Goal: Information Seeking & Learning: Get advice/opinions

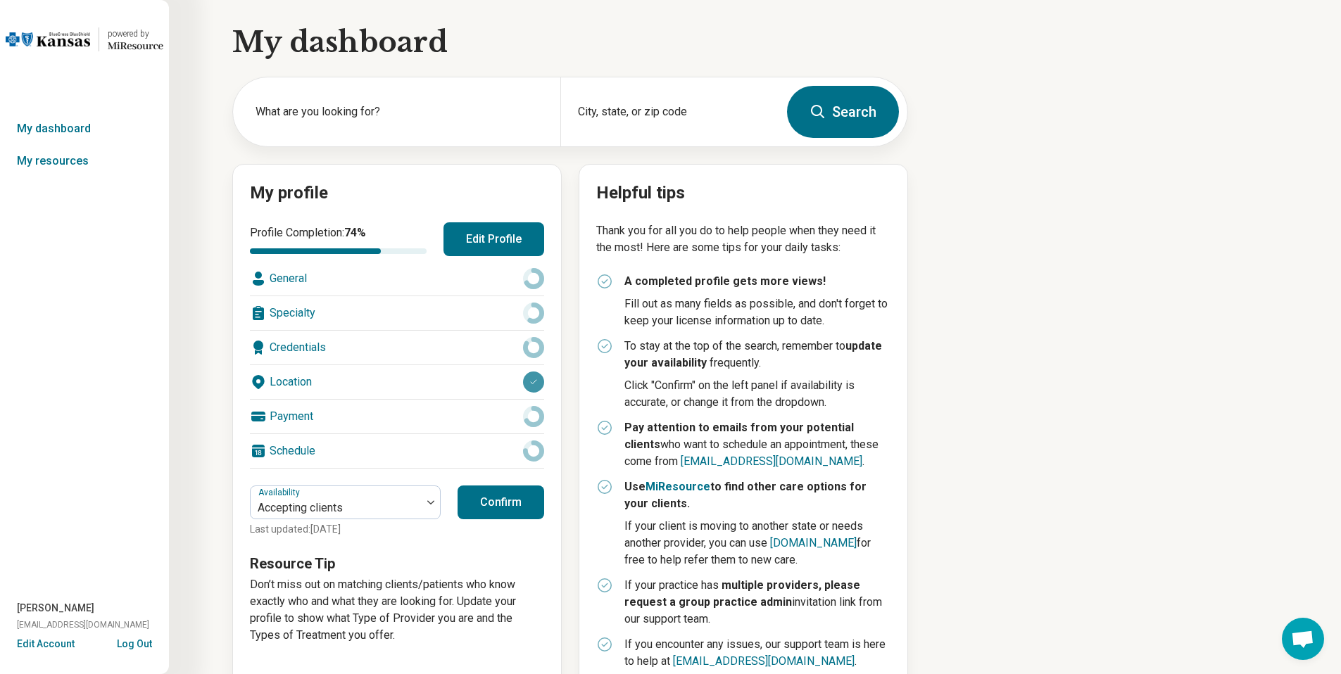
click at [448, 237] on button "Edit Profile" at bounding box center [494, 239] width 101 height 34
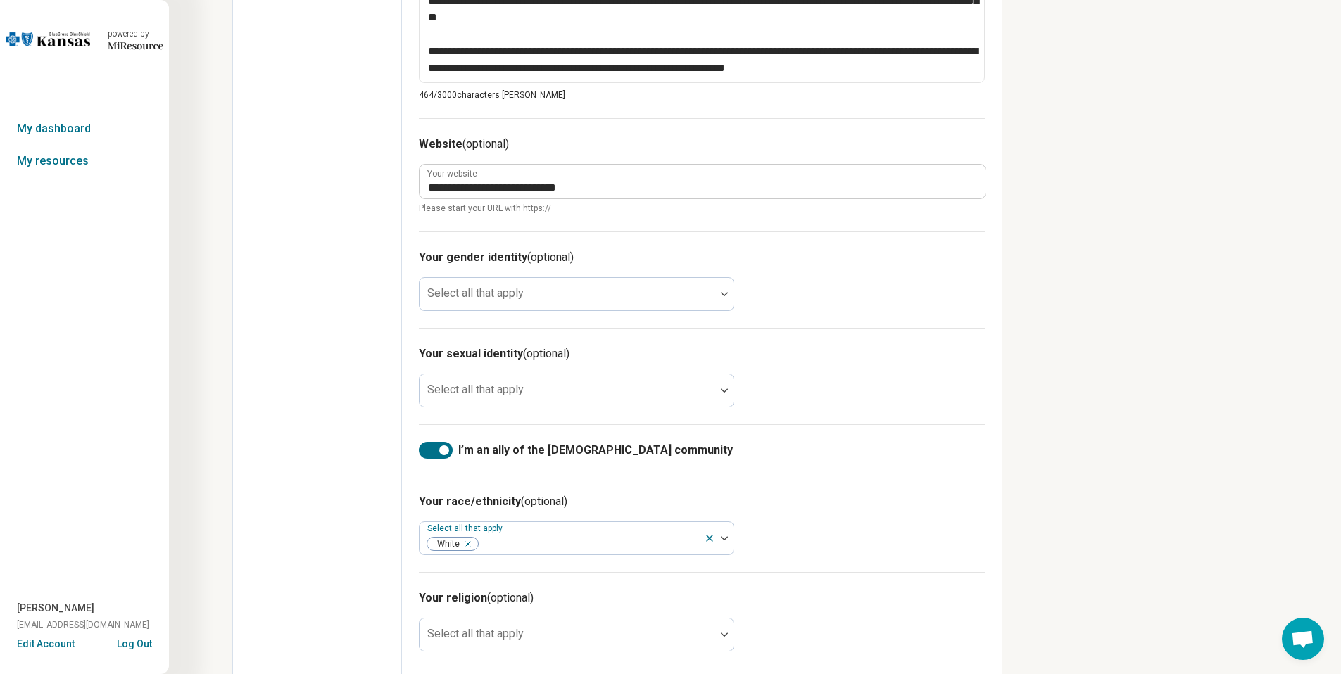
scroll to position [742, 0]
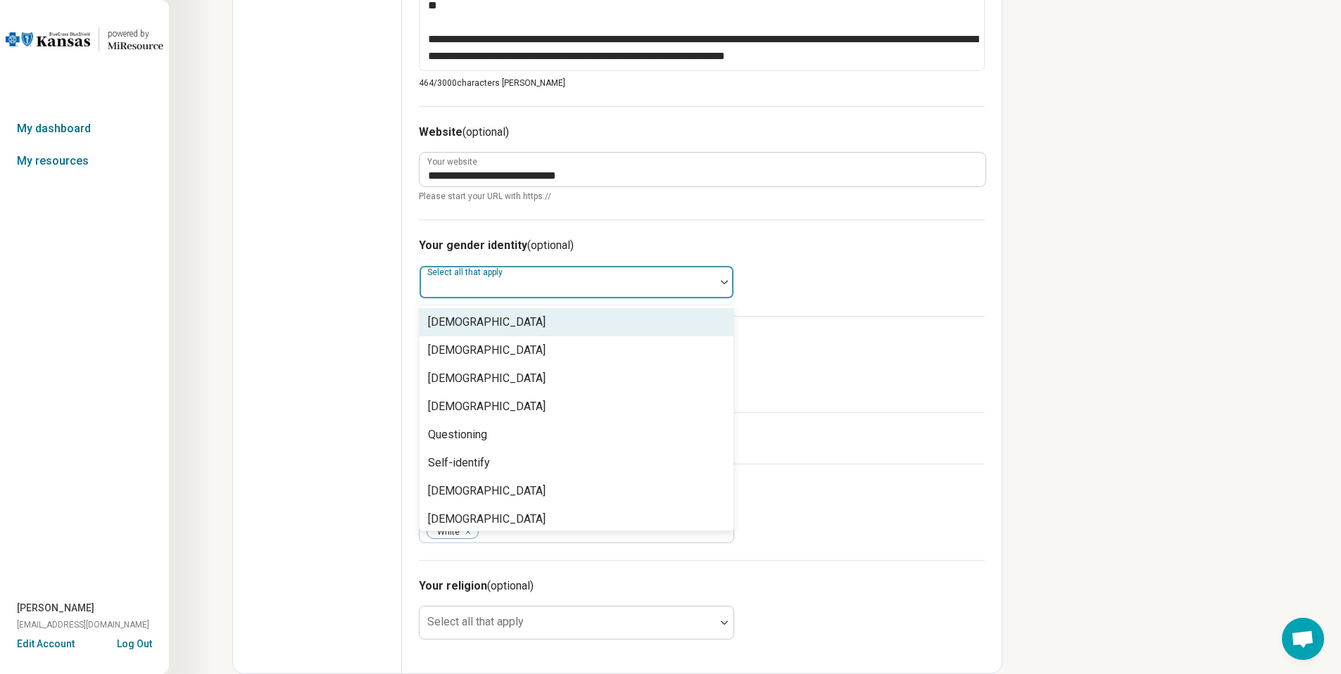
click at [559, 292] on div at bounding box center [567, 288] width 284 height 20
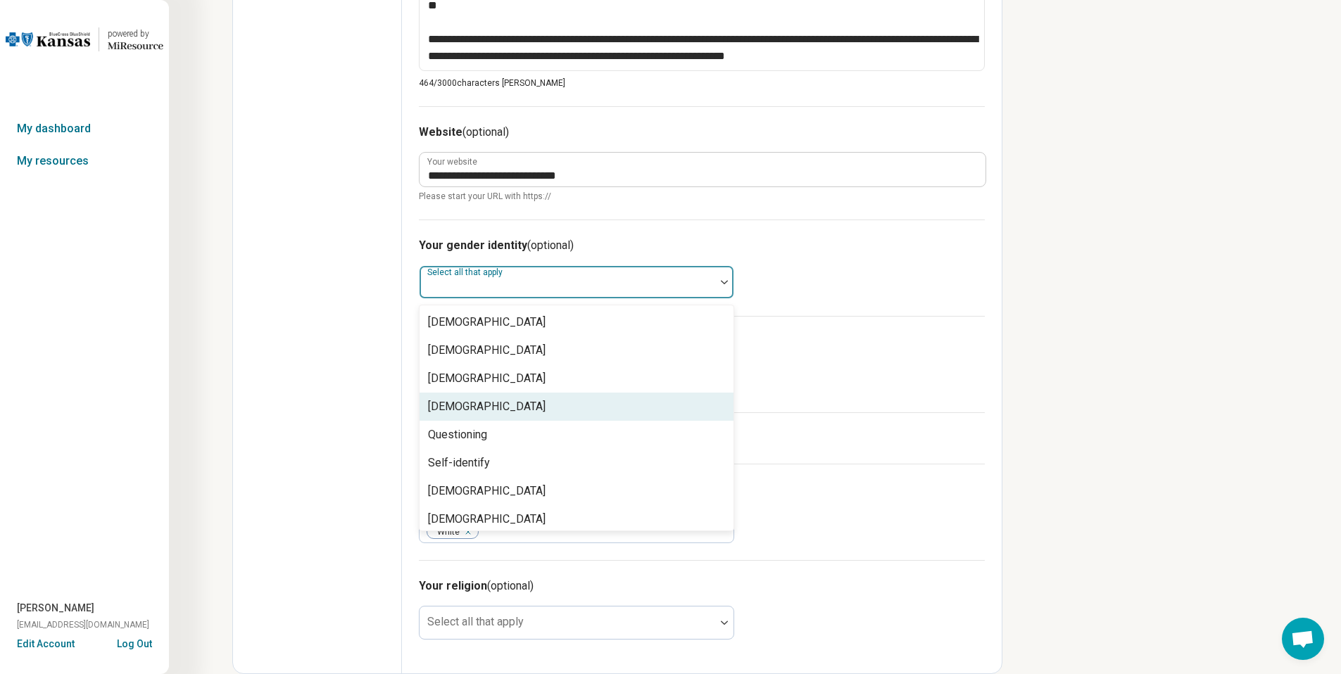
scroll to position [6, 0]
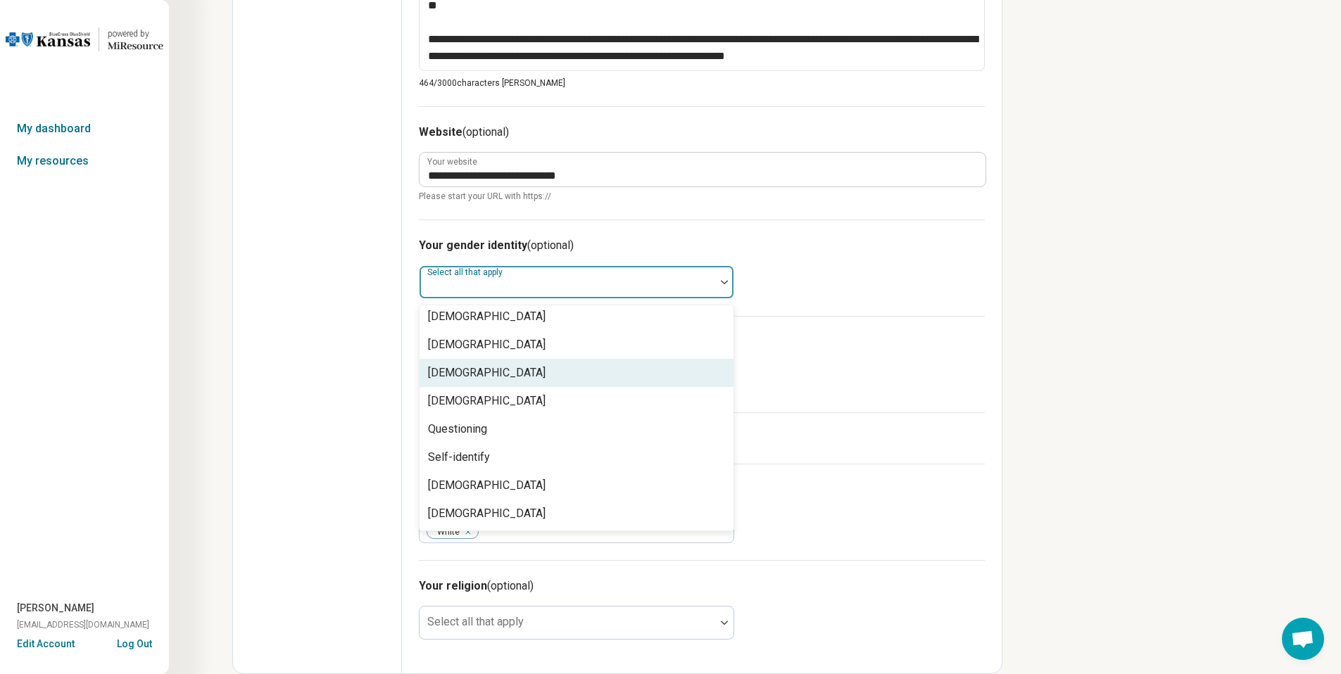
click at [384, 379] on div "Edit profile General Specialty Credentials Location Payment Schedule Profile co…" at bounding box center [317, -1] width 169 height 1347
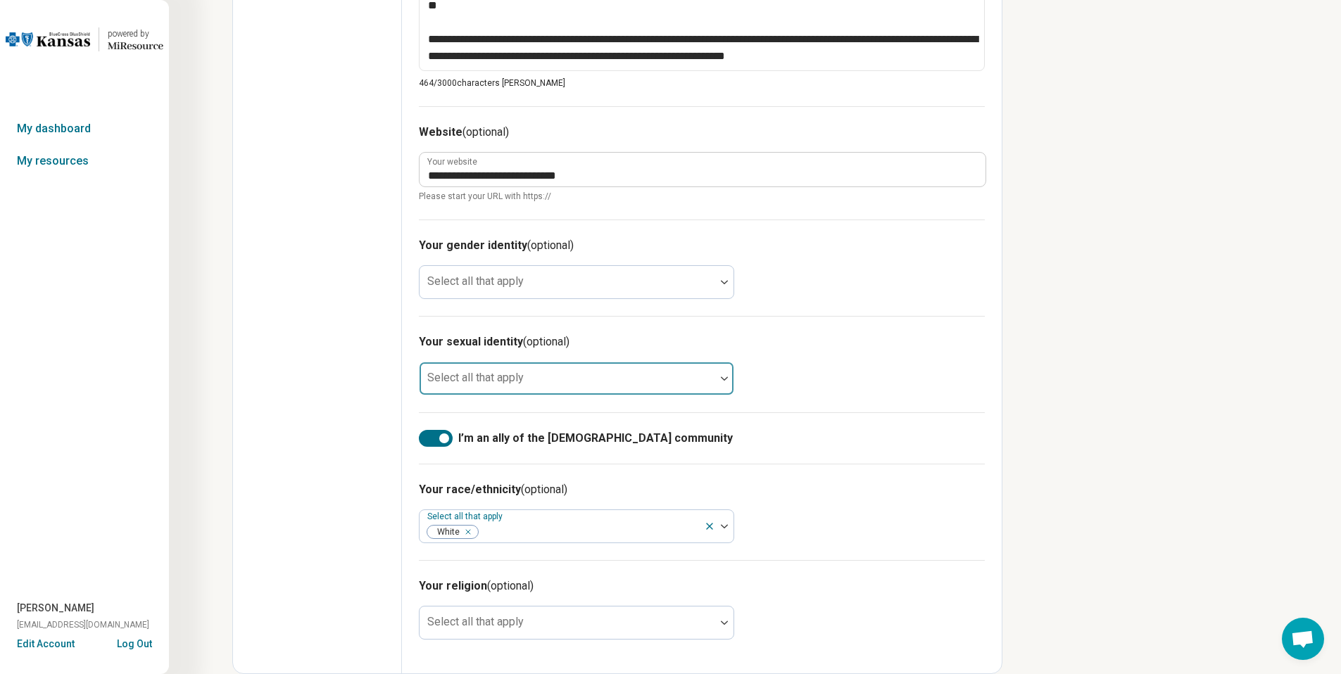
click at [484, 379] on div "Select all that apply" at bounding box center [576, 379] width 315 height 34
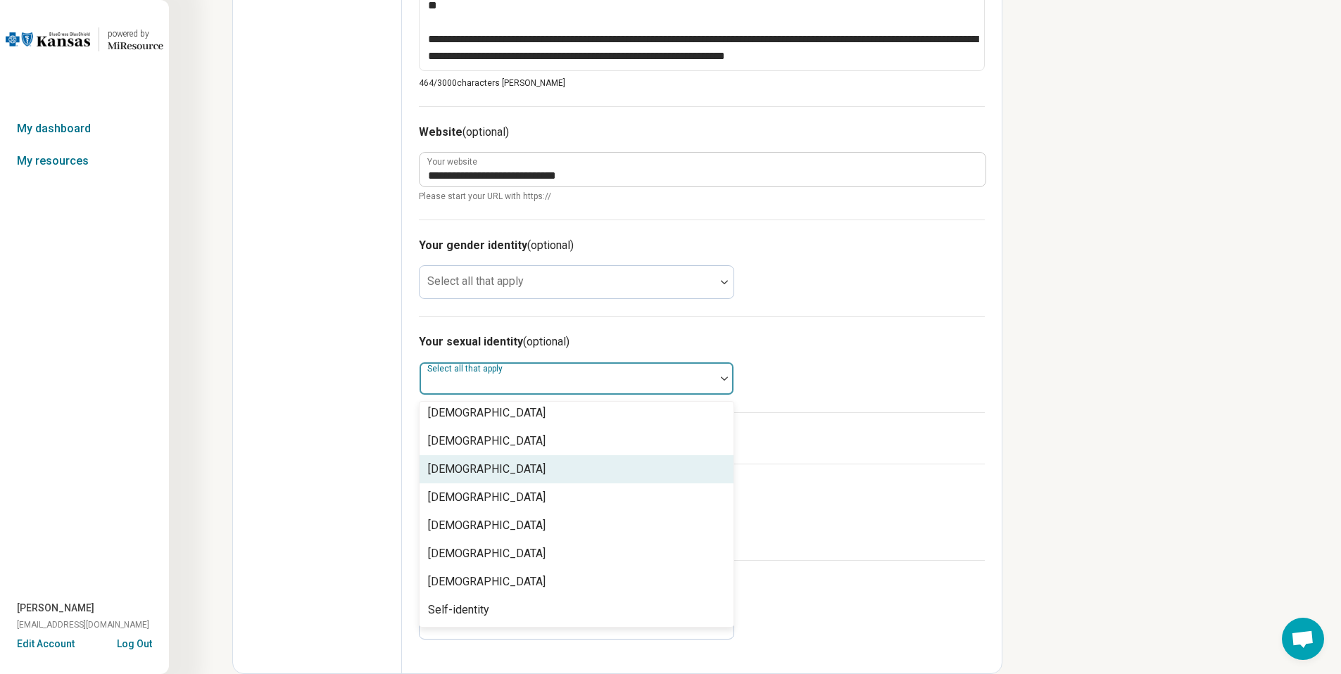
click at [371, 428] on div "Edit profile General Specialty Credentials Location Payment Schedule Profile co…" at bounding box center [317, -1] width 169 height 1347
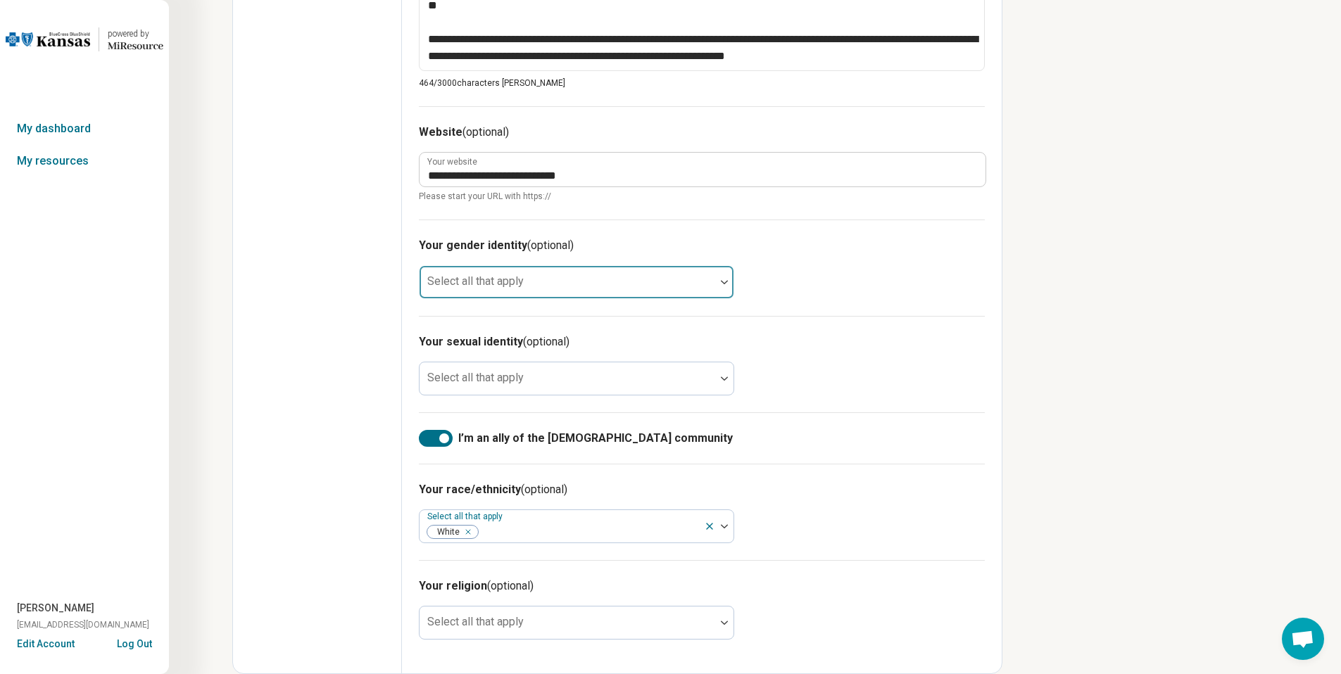
click at [477, 285] on div "Select all that apply" at bounding box center [576, 282] width 315 height 34
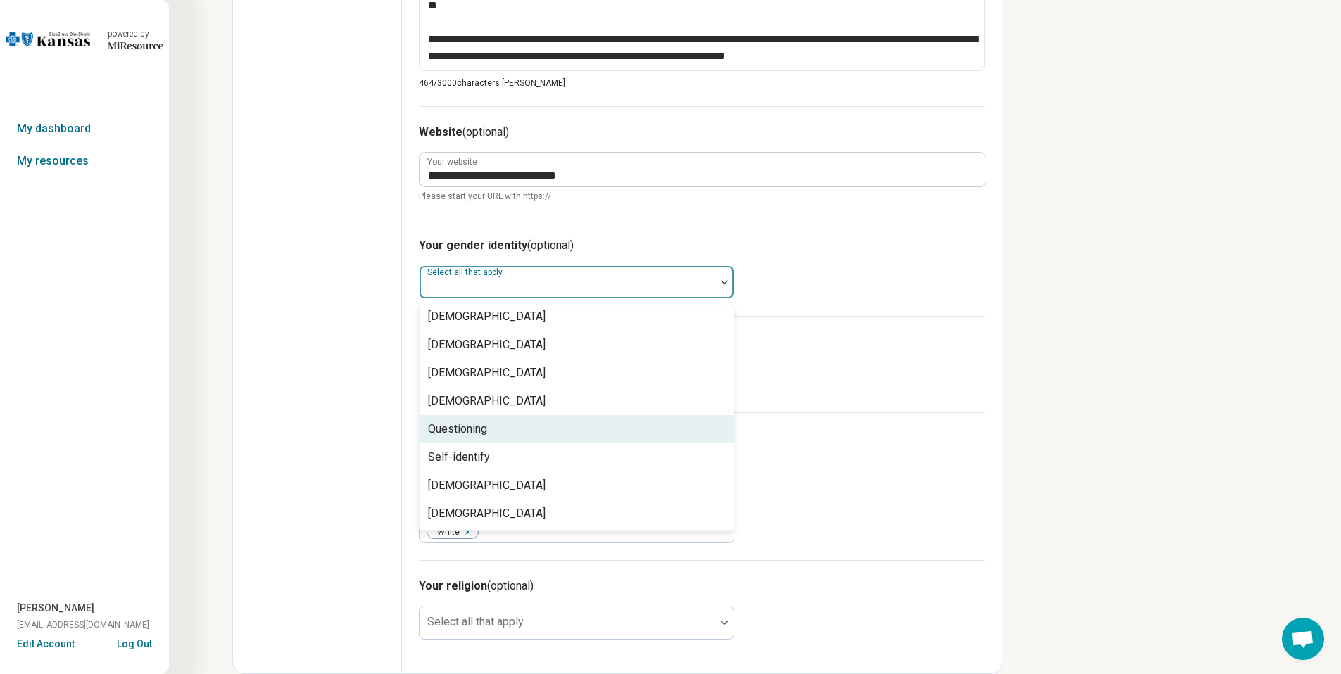
scroll to position [0, 0]
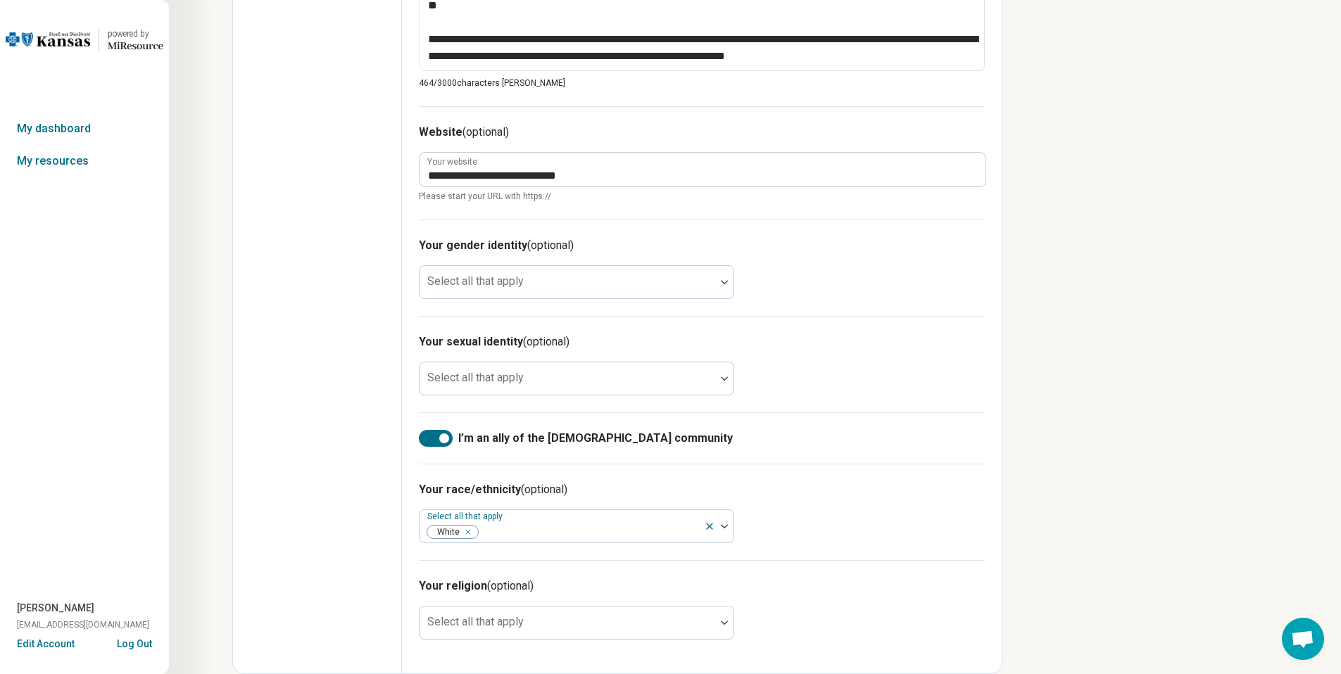
click at [308, 391] on div "Edit profile General Specialty Credentials Location Payment Schedule Profile co…" at bounding box center [317, -1] width 169 height 1347
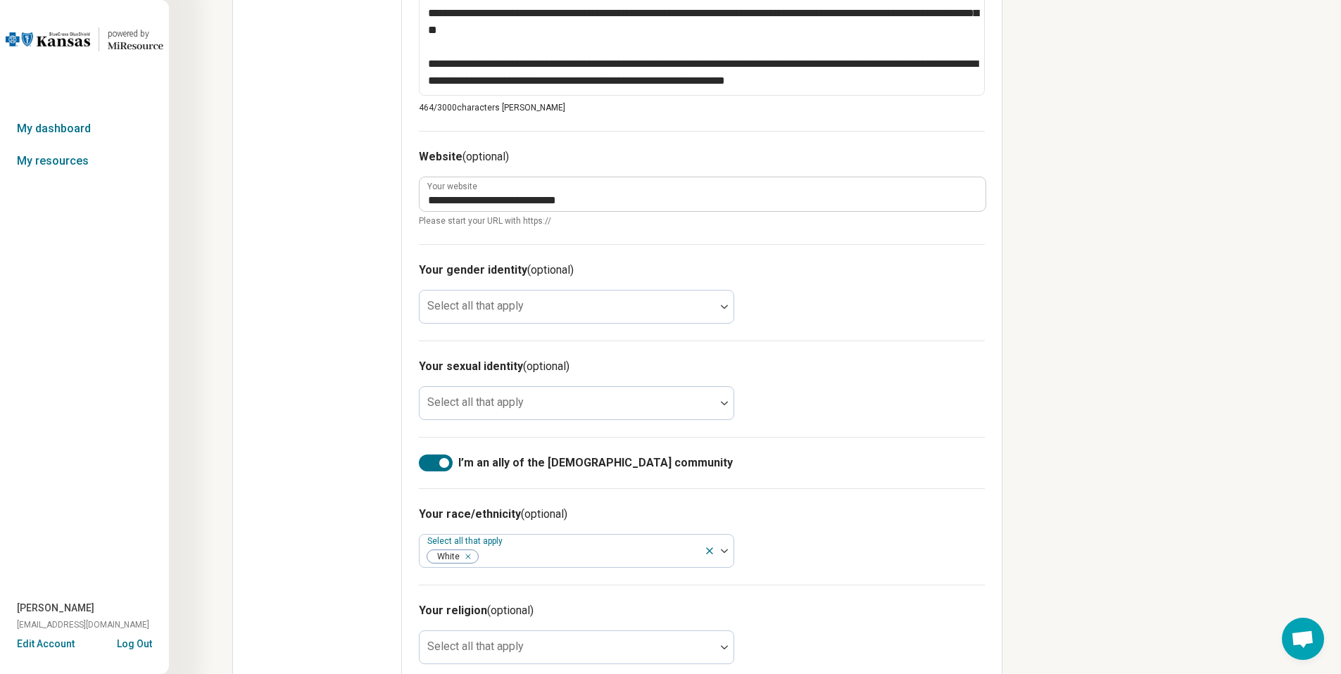
scroll to position [667, 0]
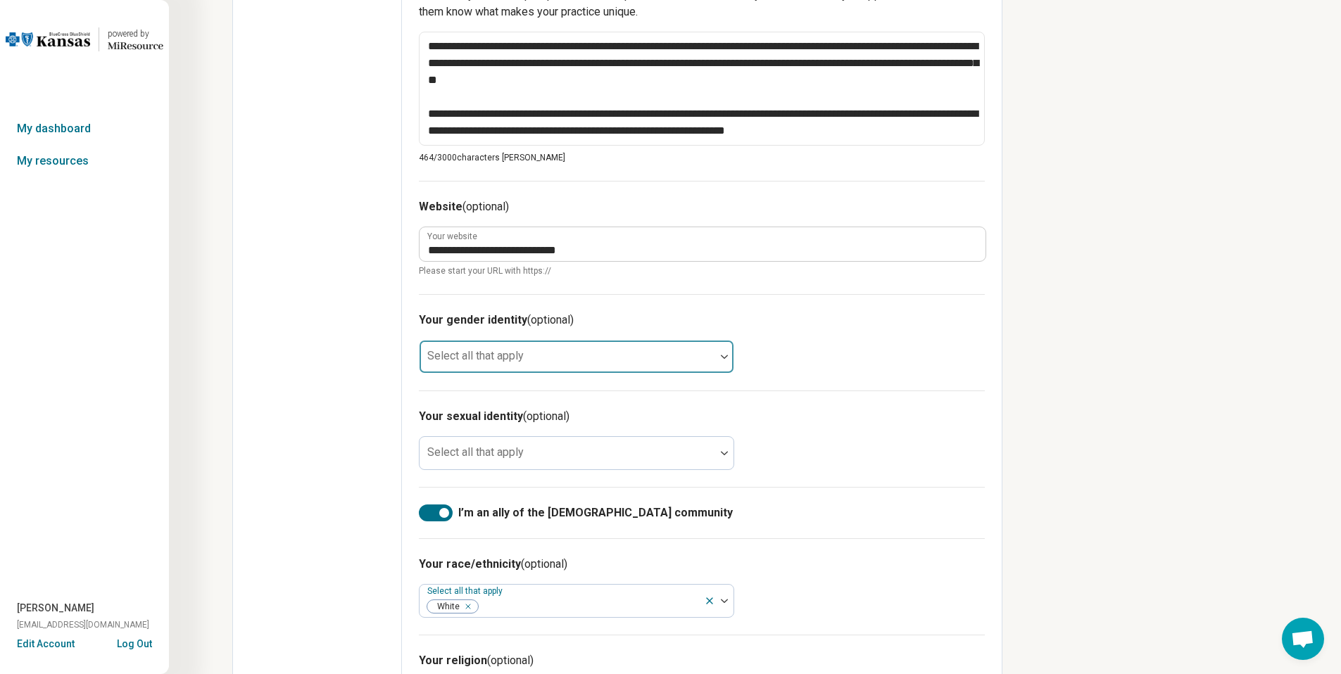
click at [505, 360] on div "Select all that apply" at bounding box center [576, 357] width 315 height 34
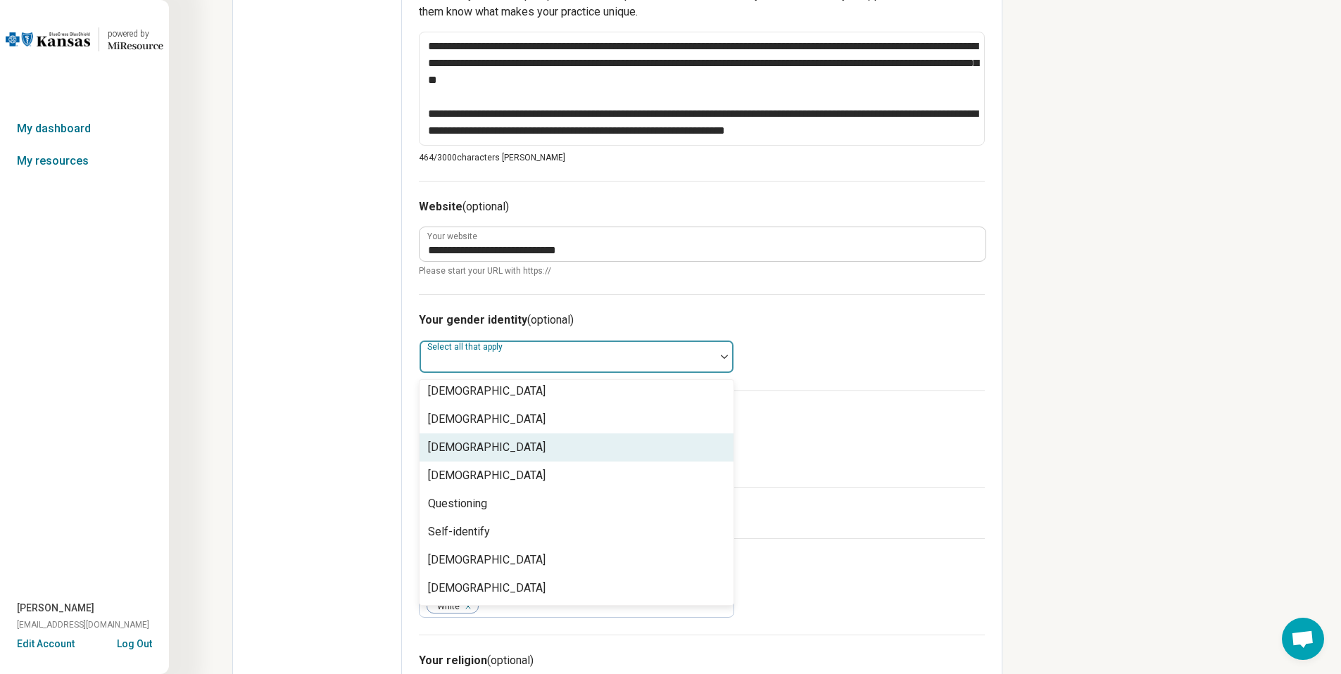
scroll to position [0, 0]
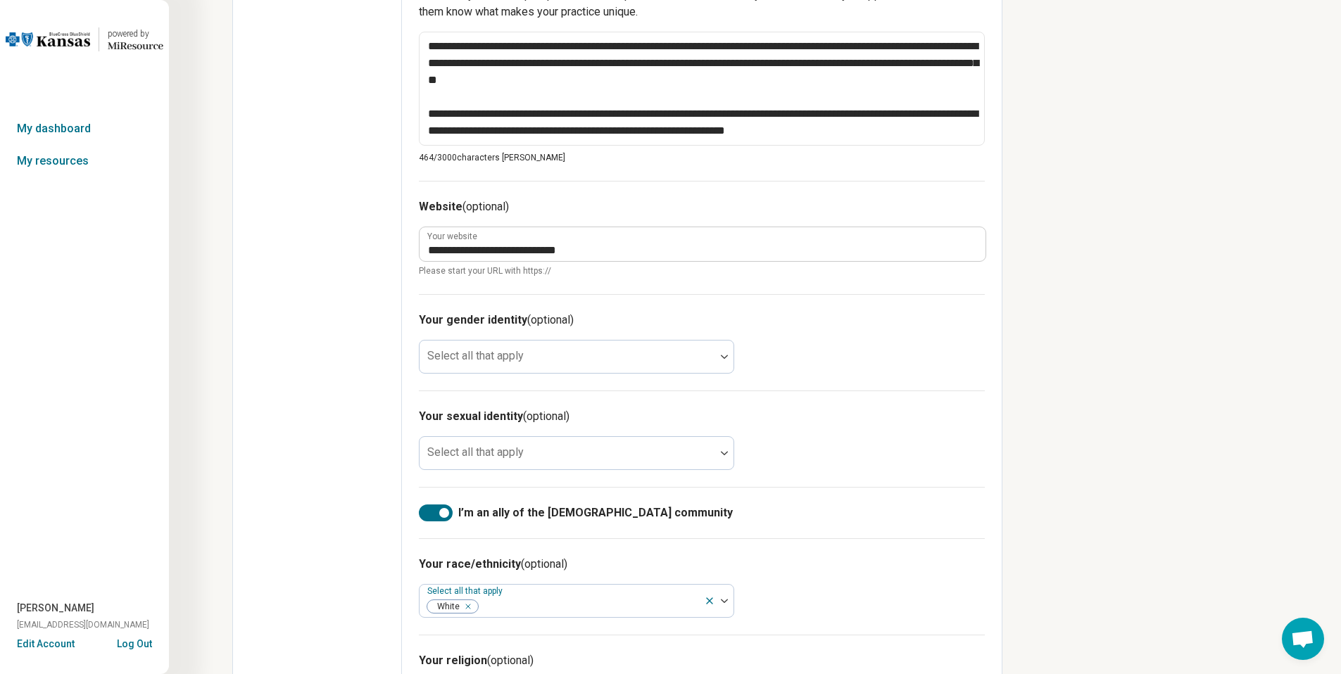
click at [339, 424] on div "Edit profile General Specialty Credentials Location Payment Schedule Profile co…" at bounding box center [317, 74] width 169 height 1347
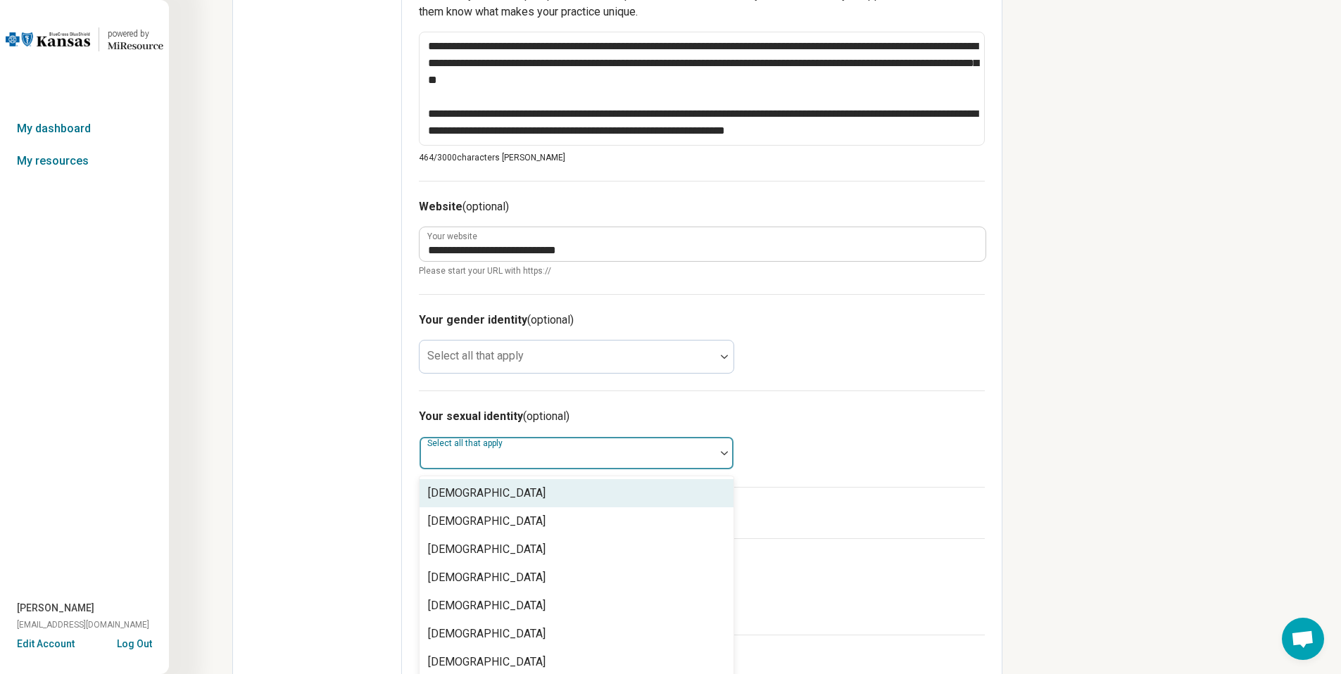
click at [547, 464] on div "Your sexual identity (optional) Asexual, 1 of 8. 8 results available. Use Up an…" at bounding box center [702, 439] width 566 height 96
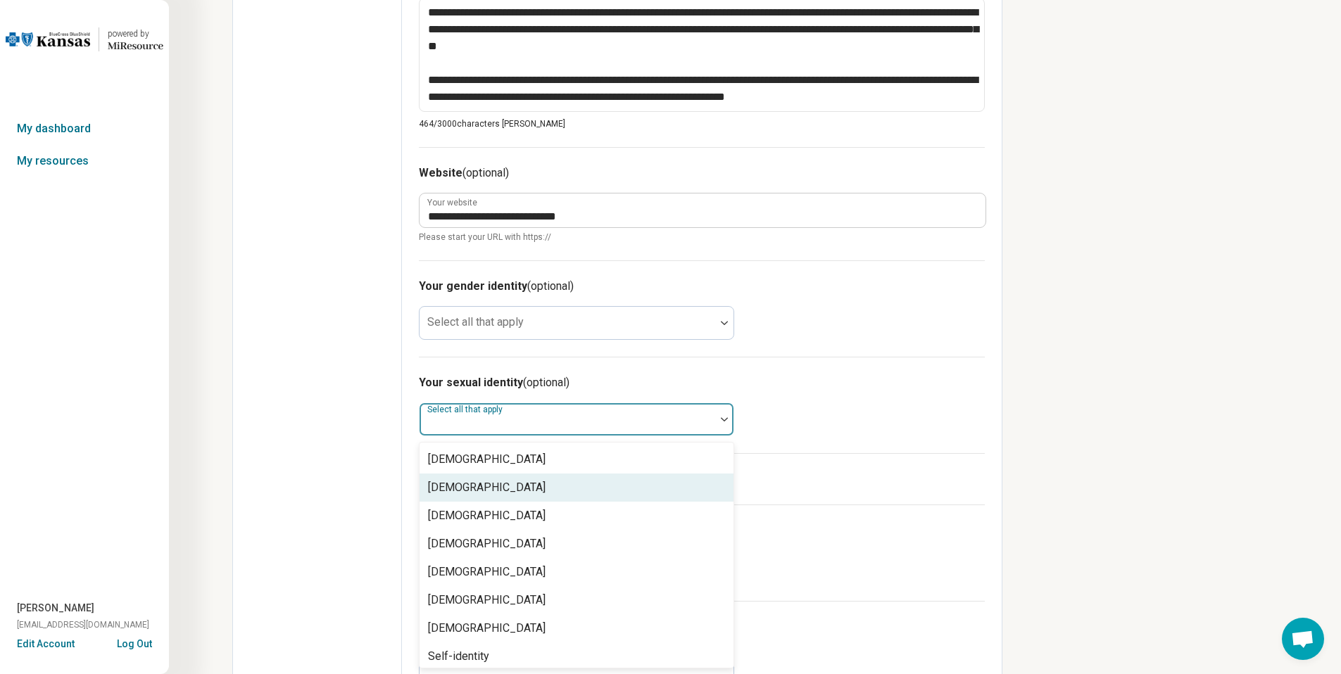
scroll to position [6, 0]
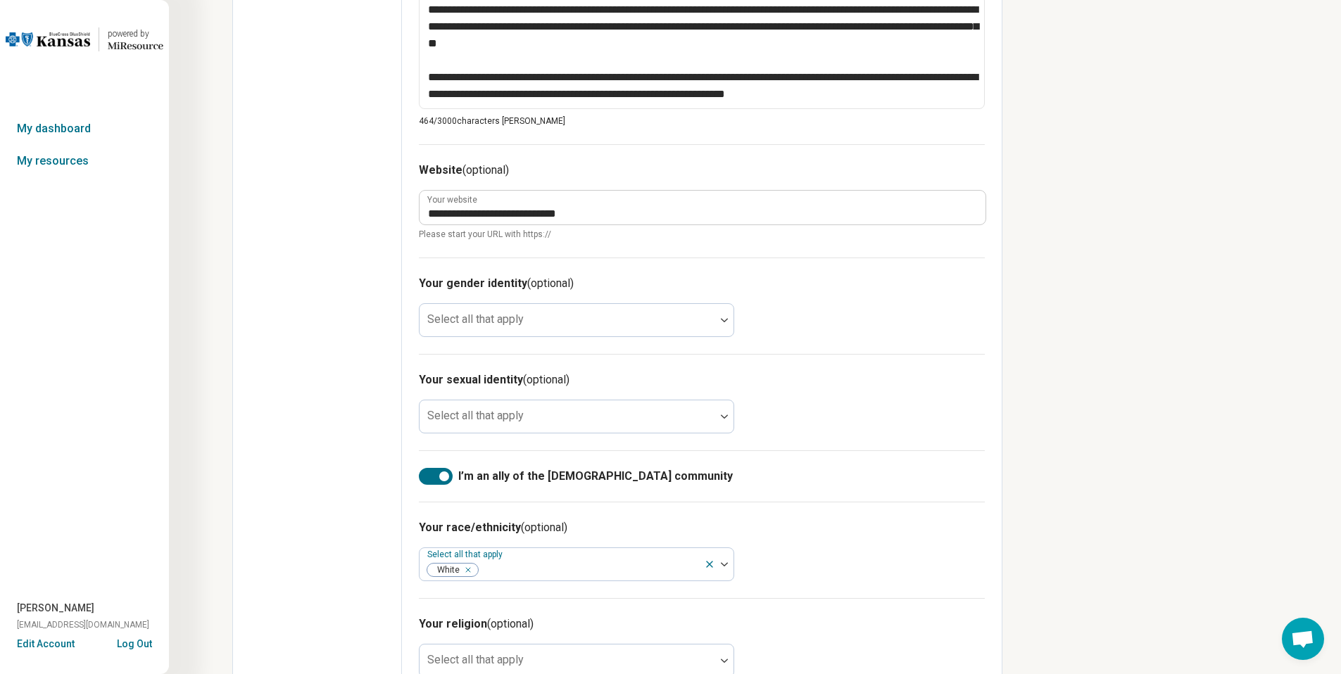
click at [318, 427] on div "Edit profile General Specialty Credentials Location Payment Schedule Profile co…" at bounding box center [317, 37] width 169 height 1347
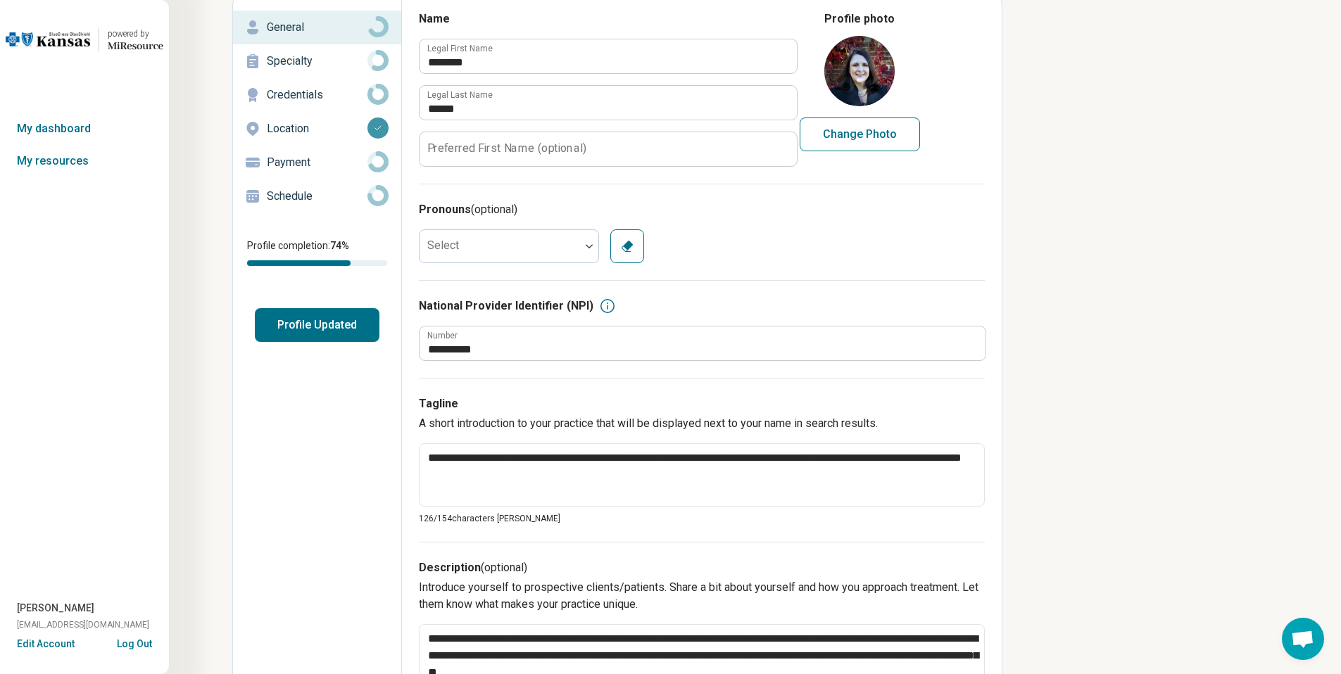
scroll to position [53, 0]
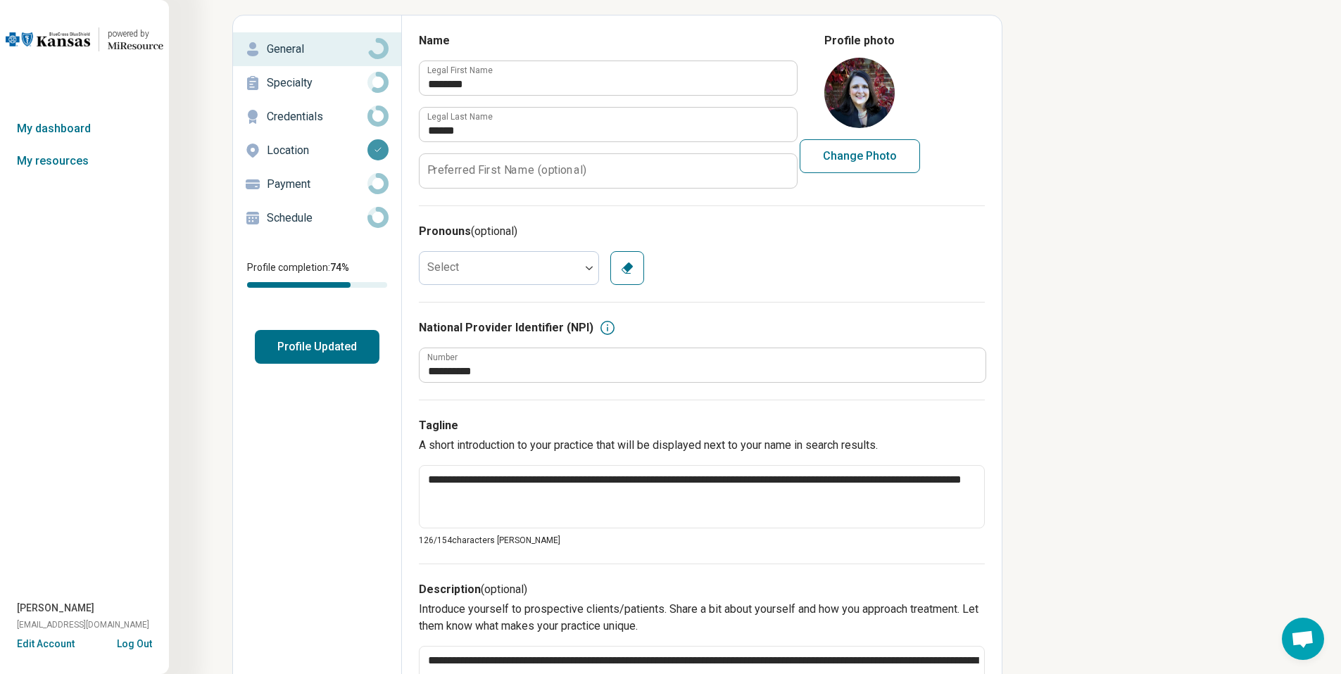
click at [320, 92] on div "Specialty" at bounding box center [317, 83] width 146 height 23
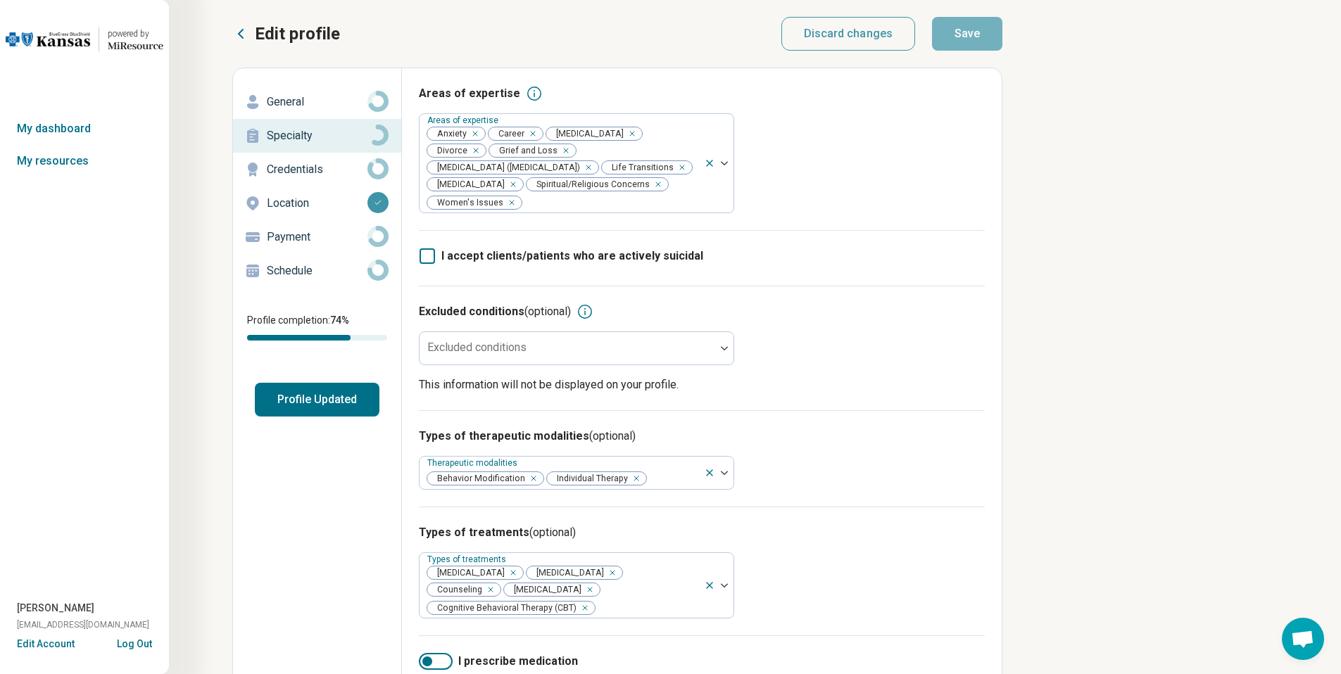
click at [337, 177] on p "Credentials" at bounding box center [317, 169] width 101 height 17
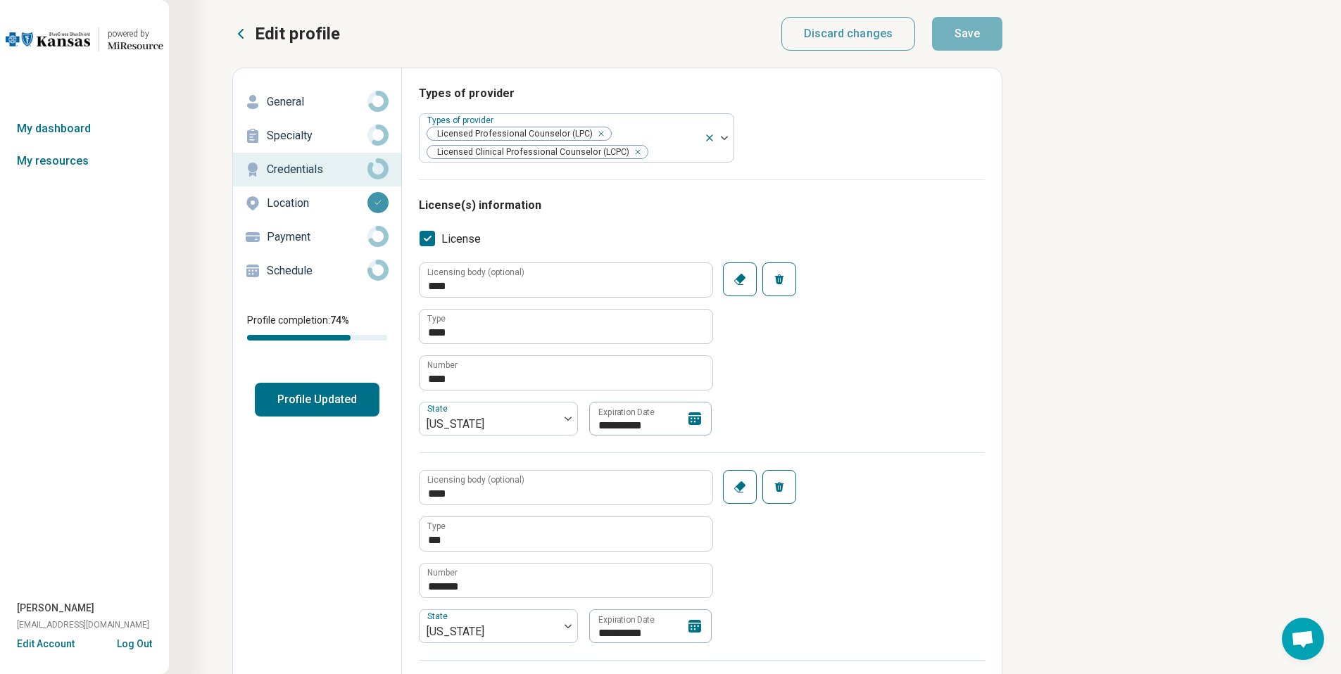
click at [329, 204] on p "Location" at bounding box center [317, 203] width 101 height 17
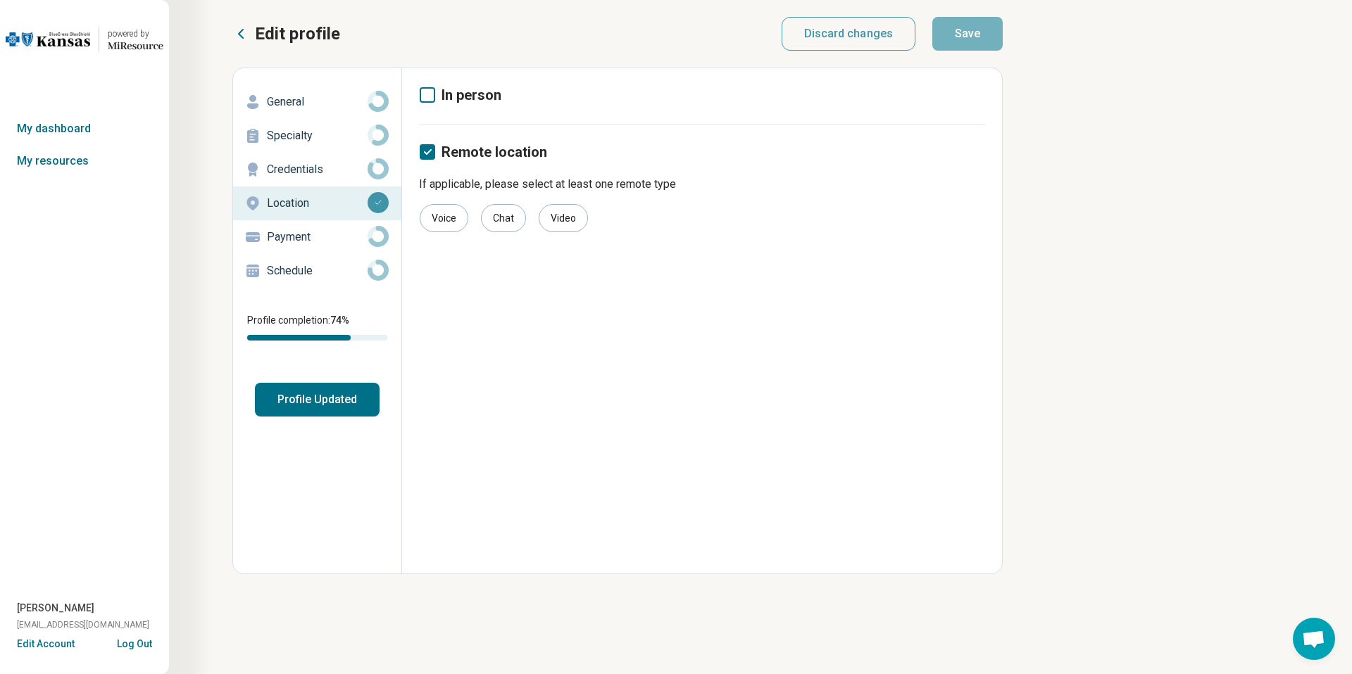
click at [329, 235] on p "Payment" at bounding box center [317, 237] width 101 height 17
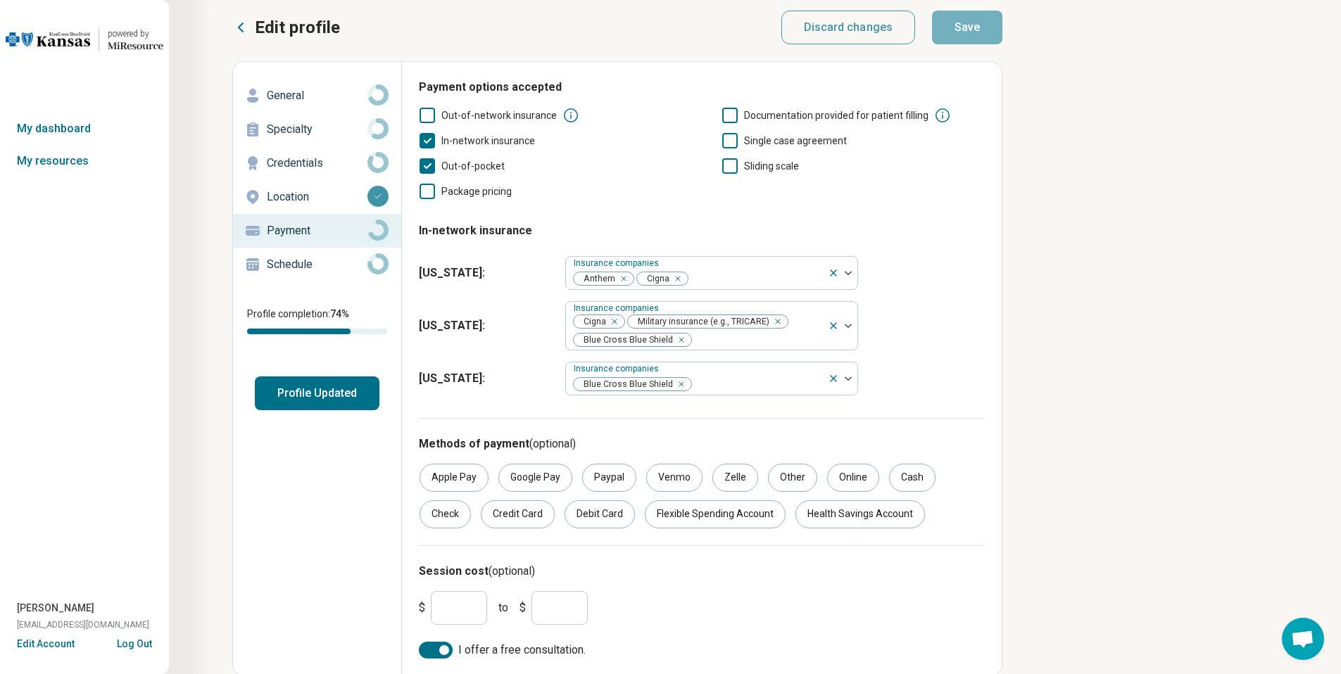
scroll to position [9, 0]
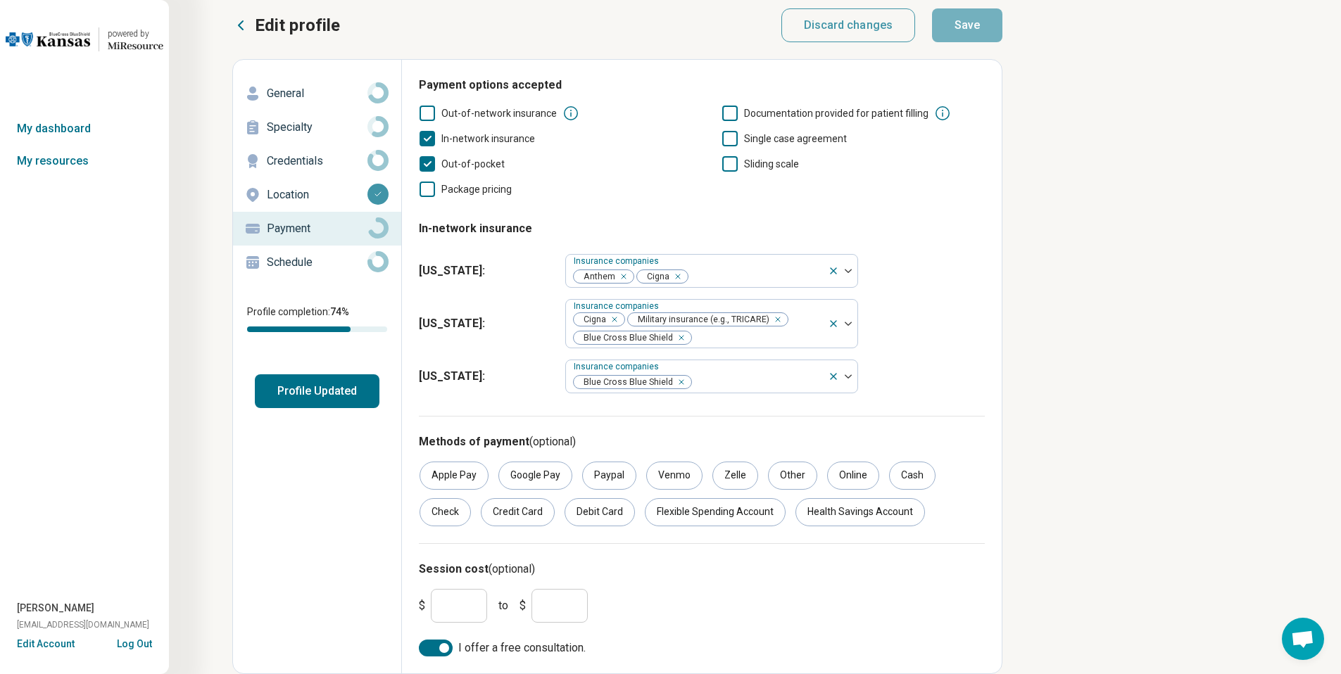
click at [322, 269] on p "Schedule" at bounding box center [317, 262] width 101 height 17
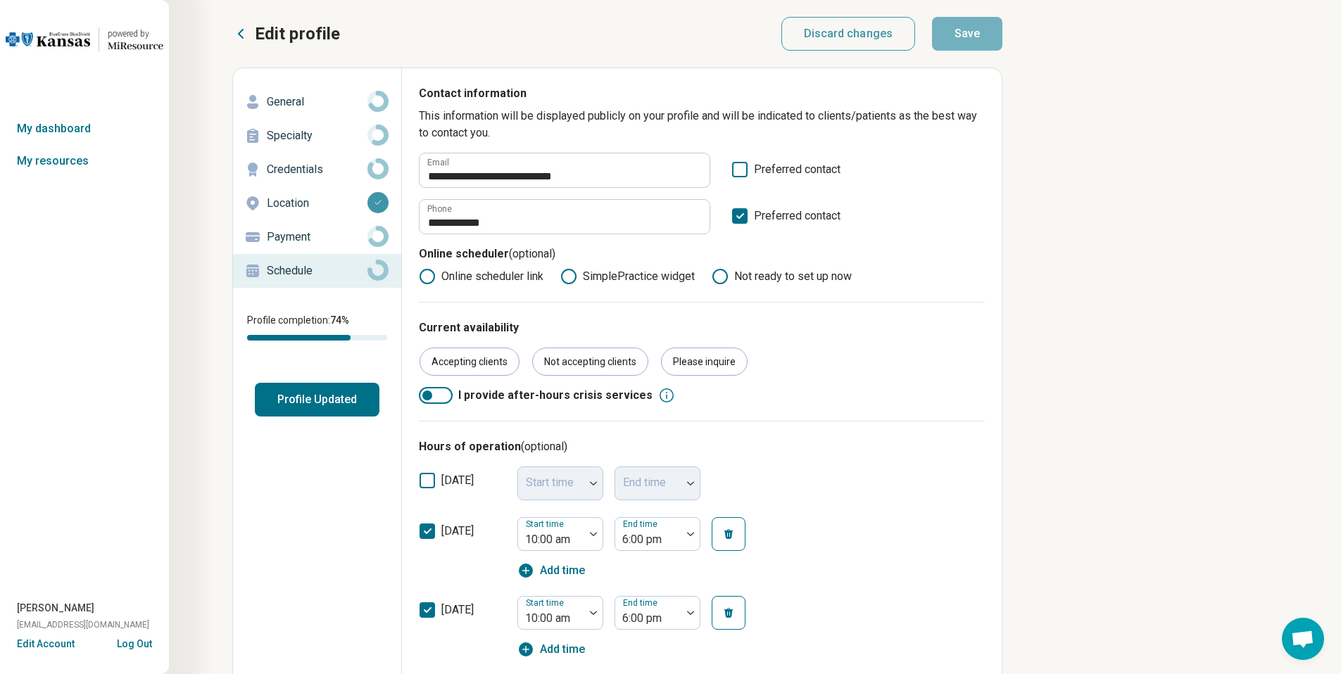
click at [314, 103] on p "General" at bounding box center [317, 102] width 101 height 17
type textarea "*"
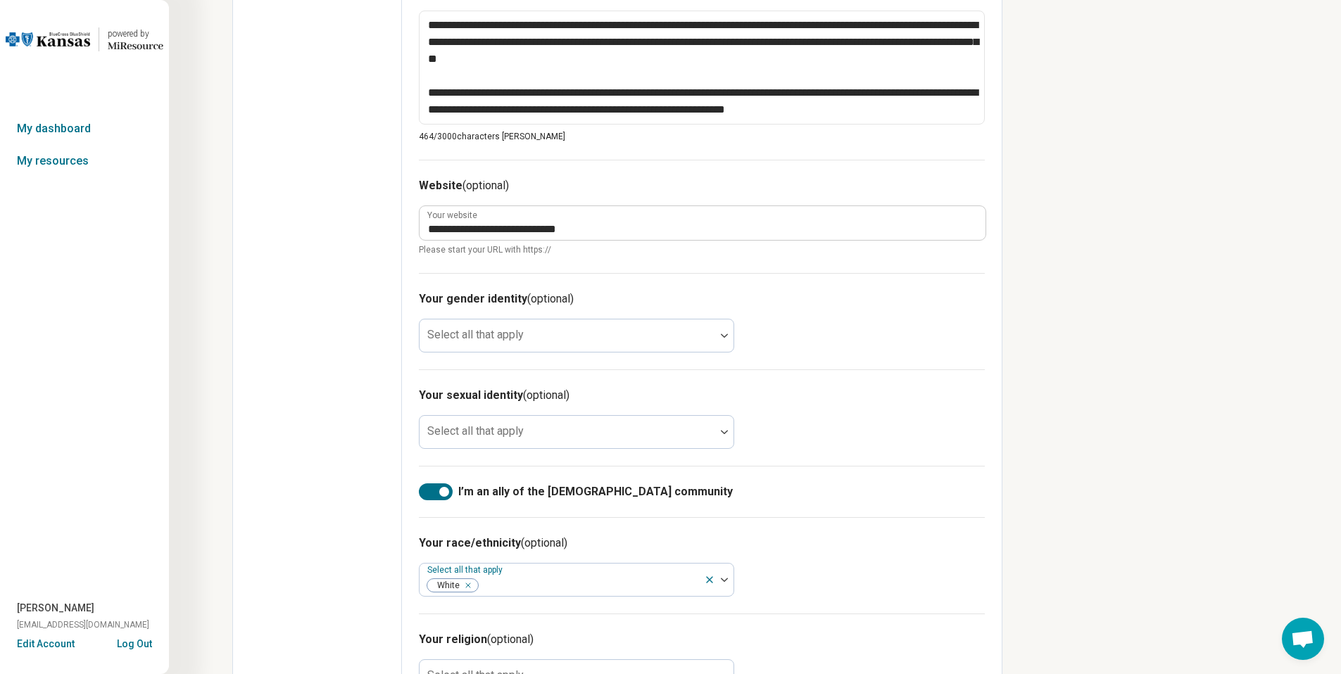
scroll to position [742, 0]
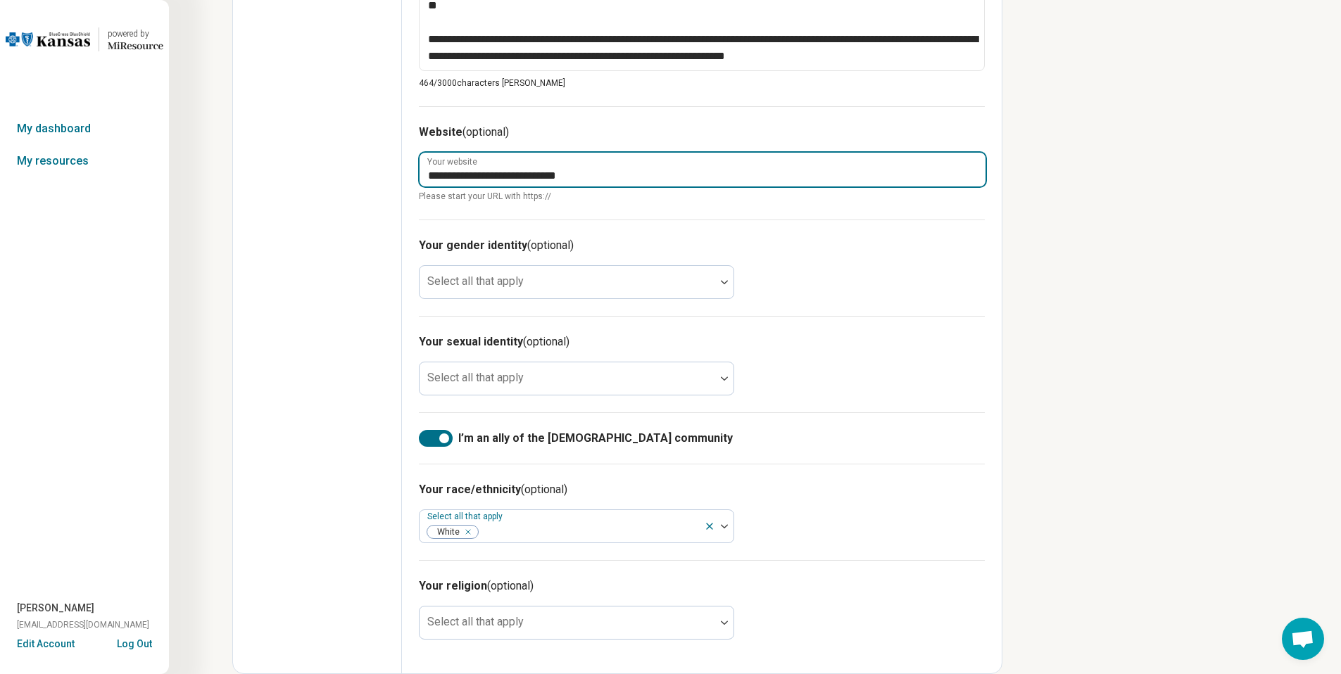
click at [505, 173] on input "**********" at bounding box center [703, 170] width 566 height 34
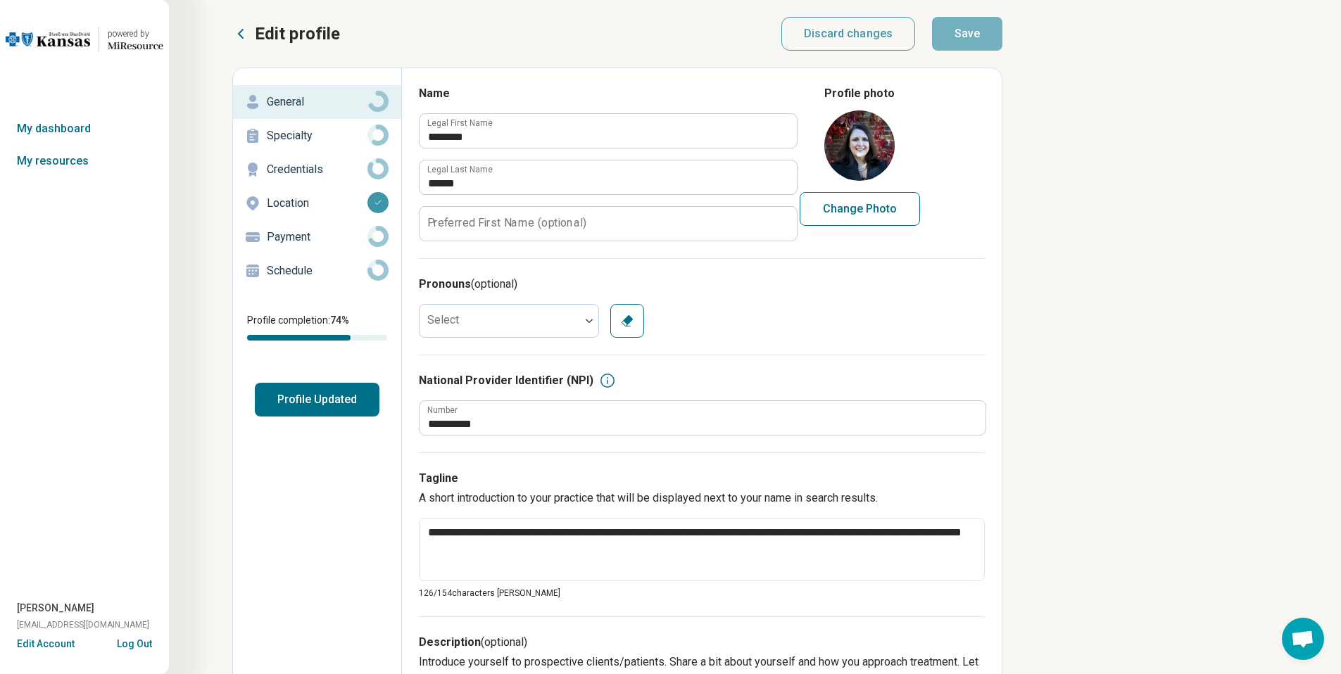
click at [319, 263] on p "Schedule" at bounding box center [317, 271] width 101 height 17
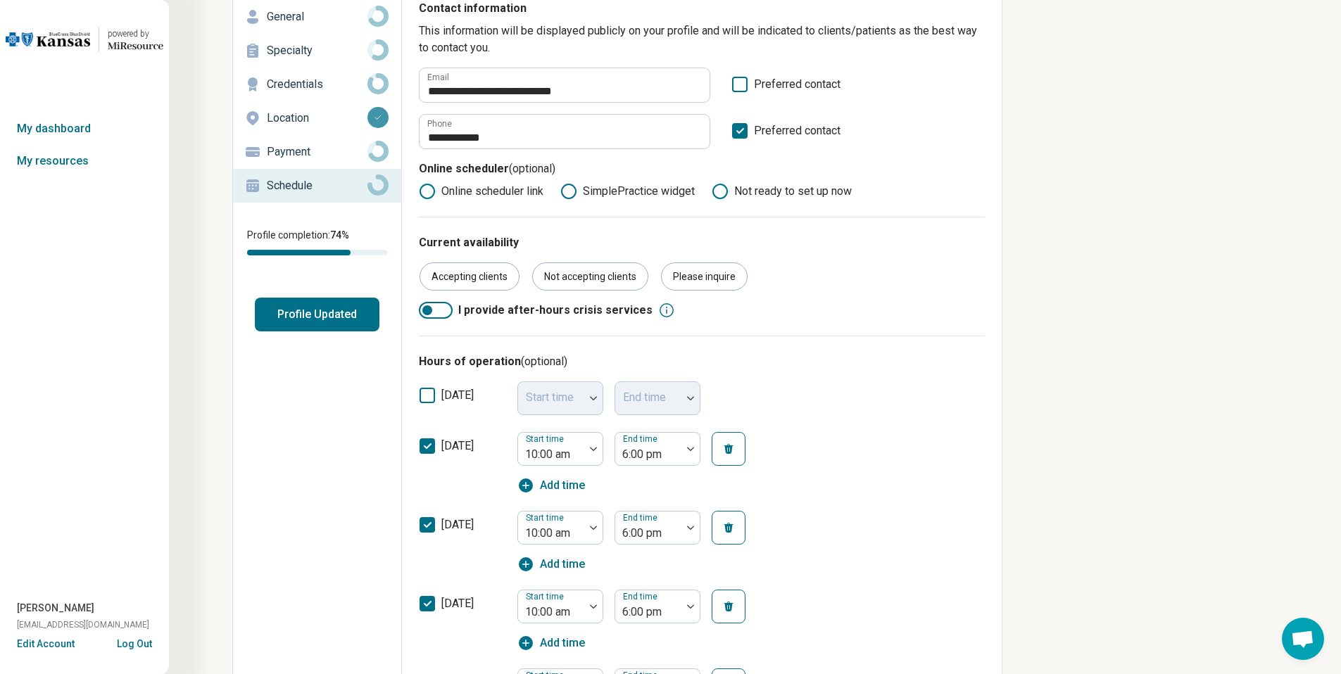
scroll to position [86, 0]
click at [120, 647] on button "Log Out" at bounding box center [134, 642] width 35 height 11
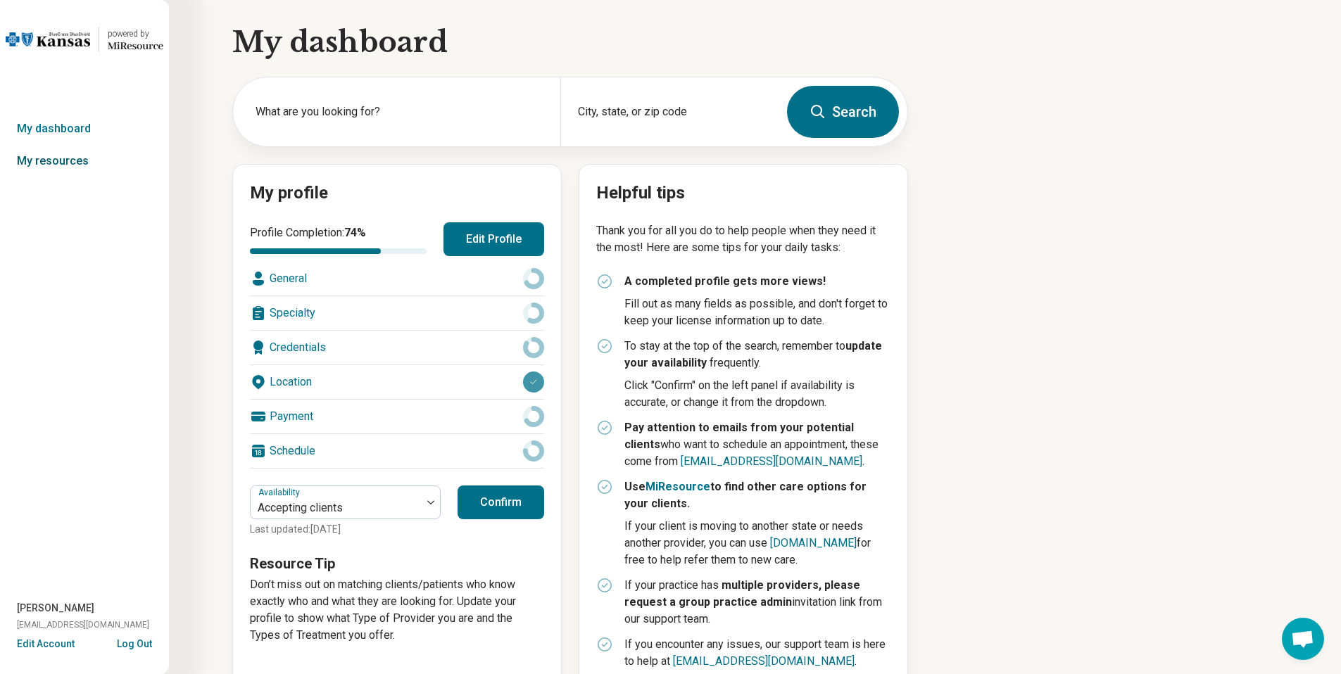
click at [58, 159] on link "My resources" at bounding box center [84, 161] width 169 height 32
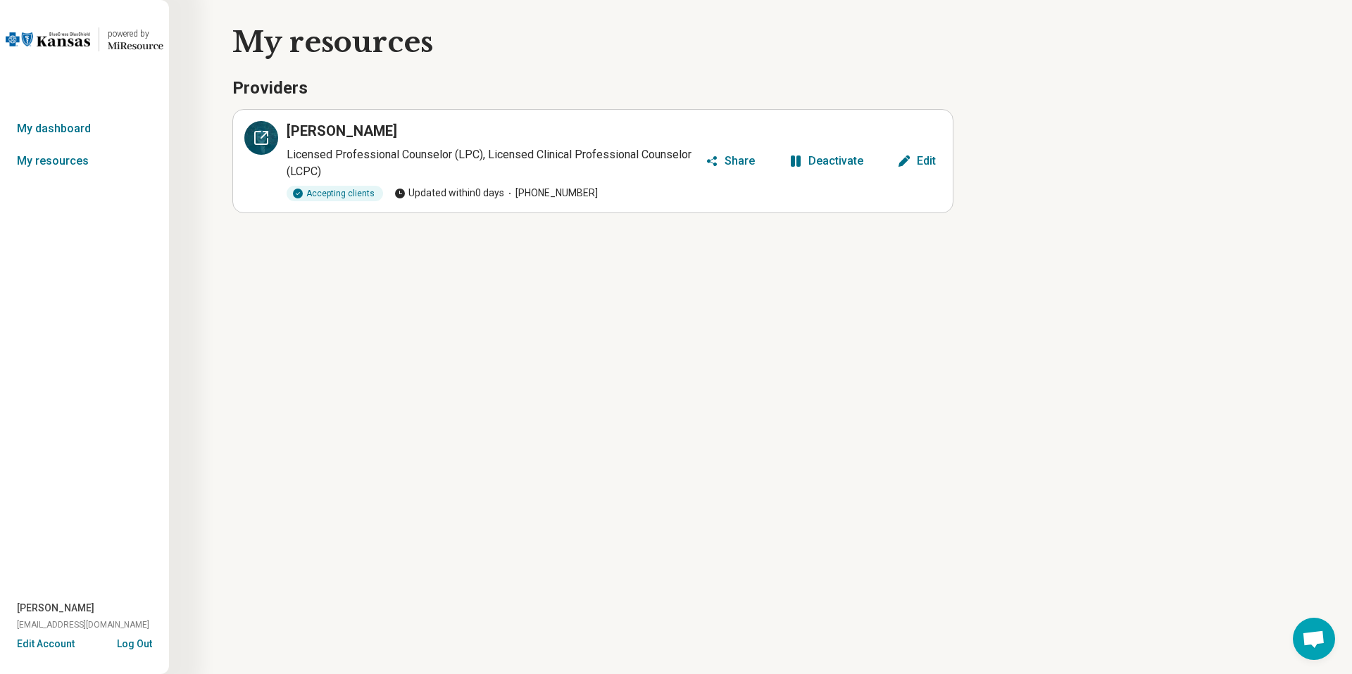
click at [270, 137] on div at bounding box center [261, 138] width 34 height 34
click at [63, 130] on link "My dashboard" at bounding box center [84, 129] width 169 height 32
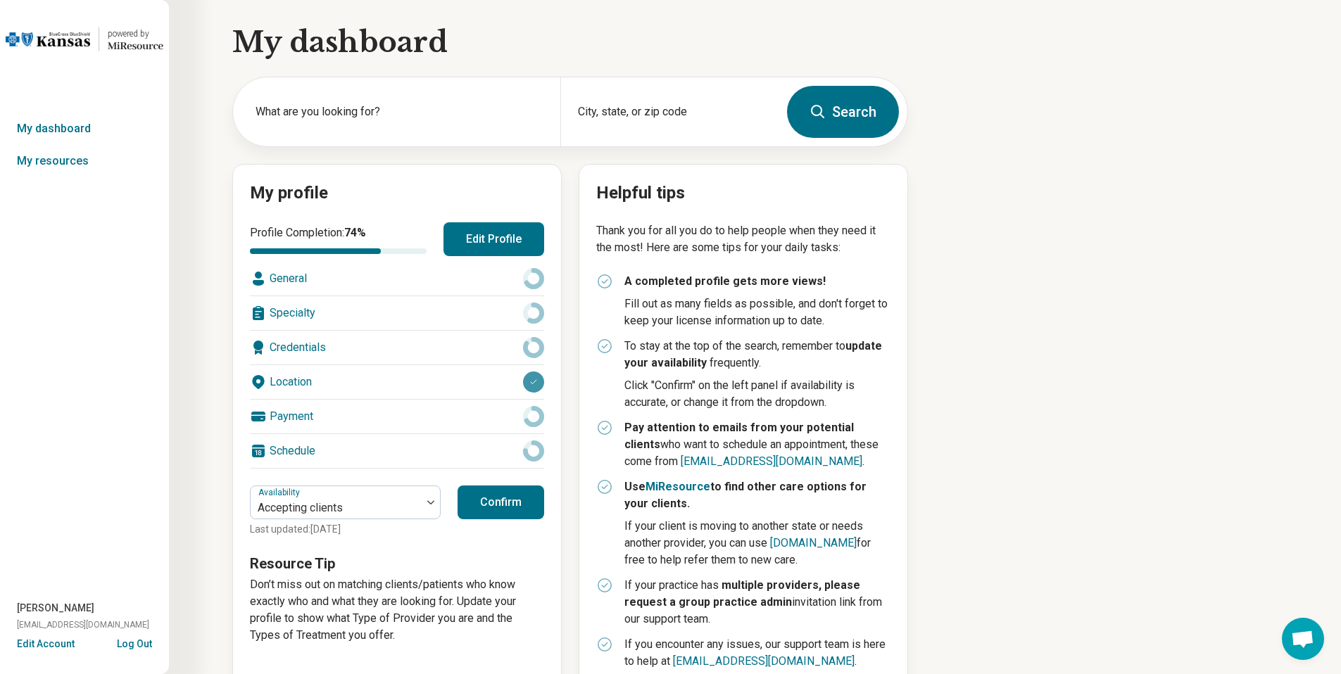
click at [467, 225] on button "Edit Profile" at bounding box center [494, 239] width 101 height 34
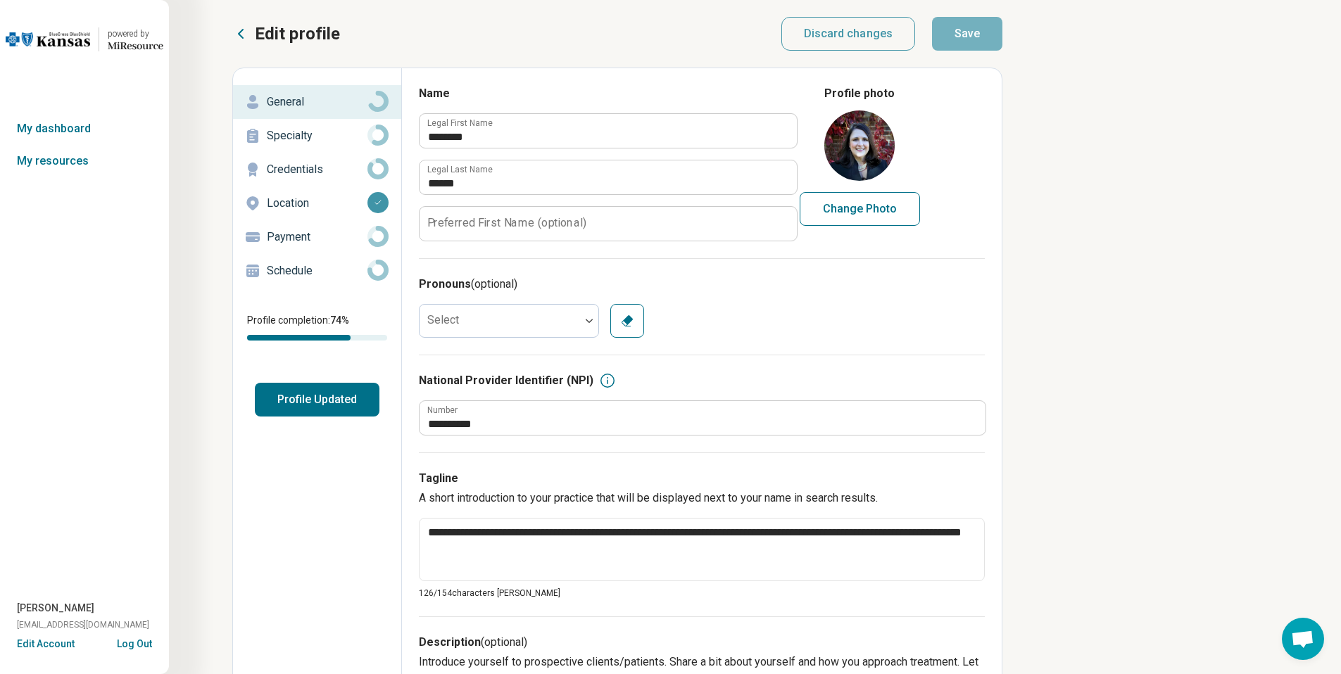
click at [142, 643] on button "Log Out" at bounding box center [134, 642] width 35 height 11
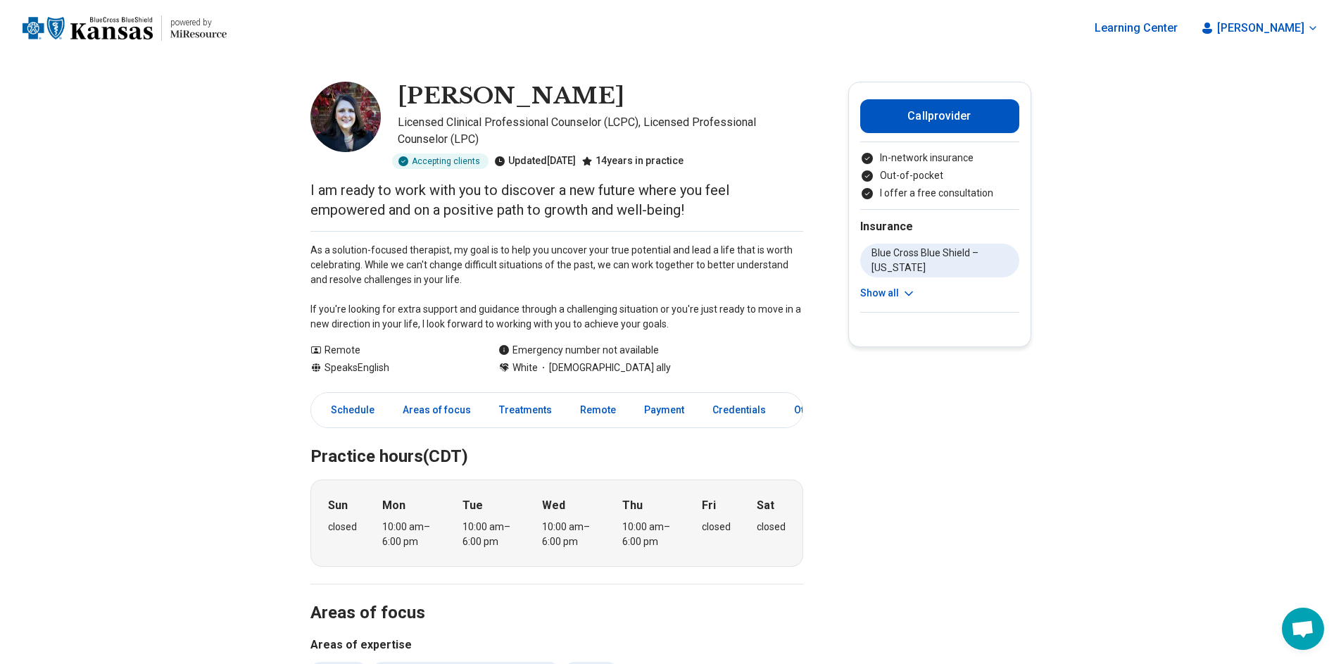
click at [108, 30] on img "Home page" at bounding box center [88, 28] width 130 height 22
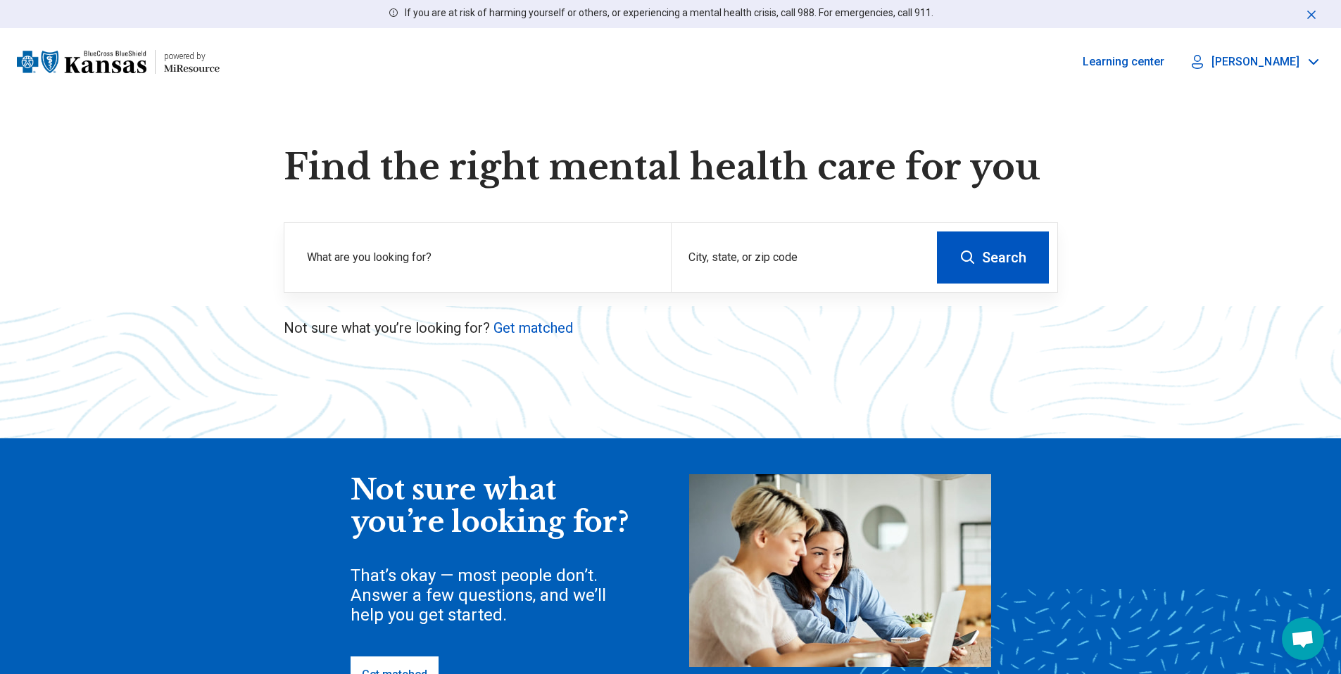
click at [105, 59] on img at bounding box center [82, 62] width 130 height 34
click at [549, 251] on label "What are you looking for?" at bounding box center [480, 257] width 347 height 17
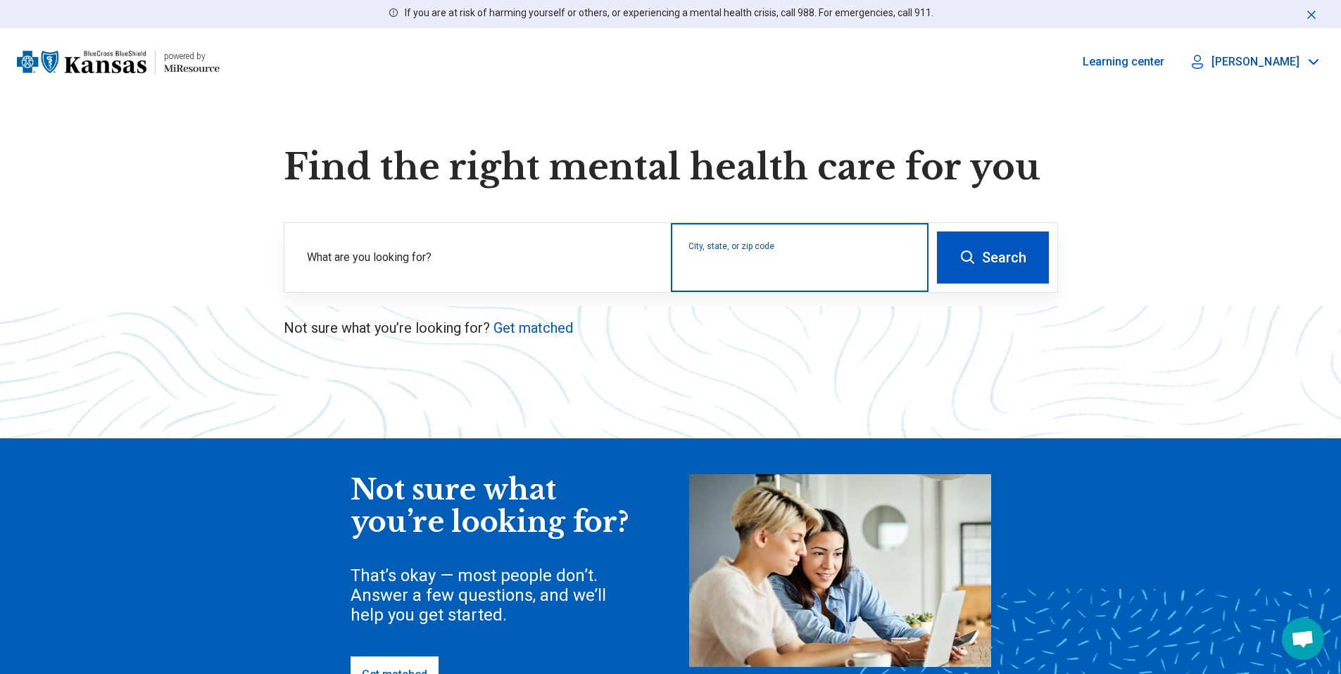
click at [696, 264] on input "City, state, or zip code" at bounding box center [800, 266] width 223 height 17
type input "******"
click at [937, 232] on button "Search" at bounding box center [993, 258] width 112 height 52
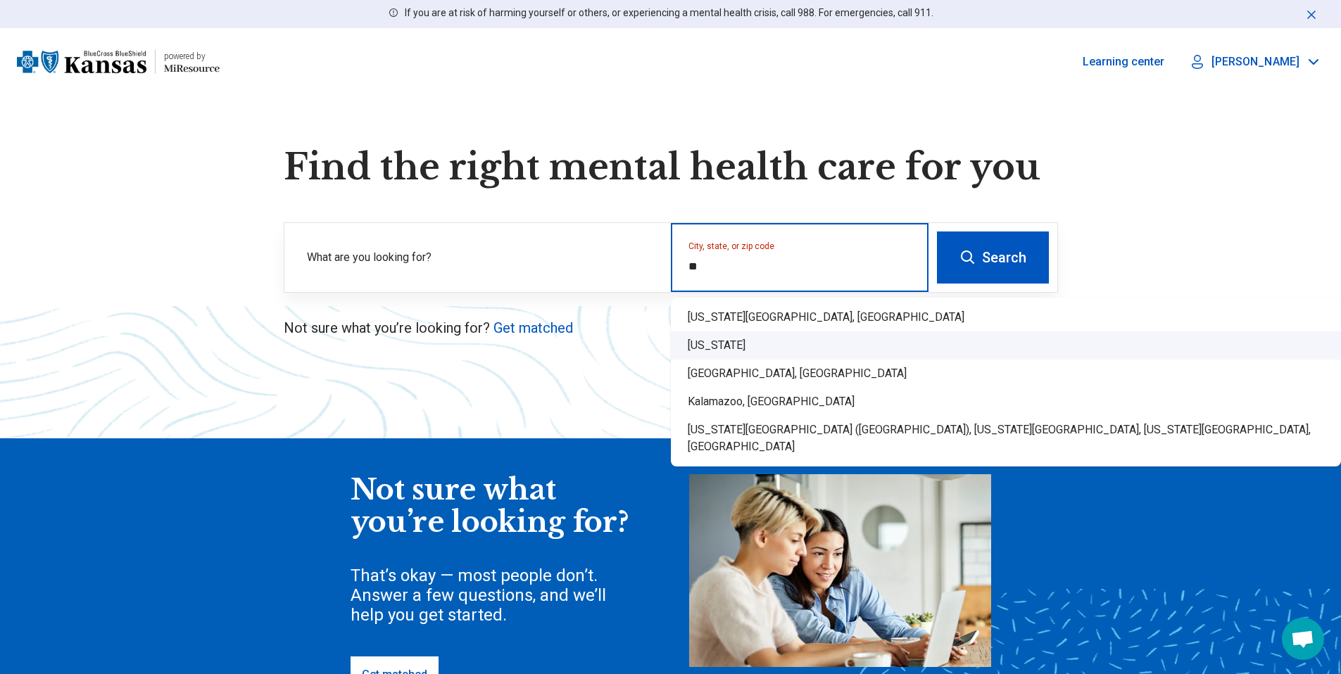
click at [736, 340] on div "[US_STATE]" at bounding box center [1006, 346] width 670 height 28
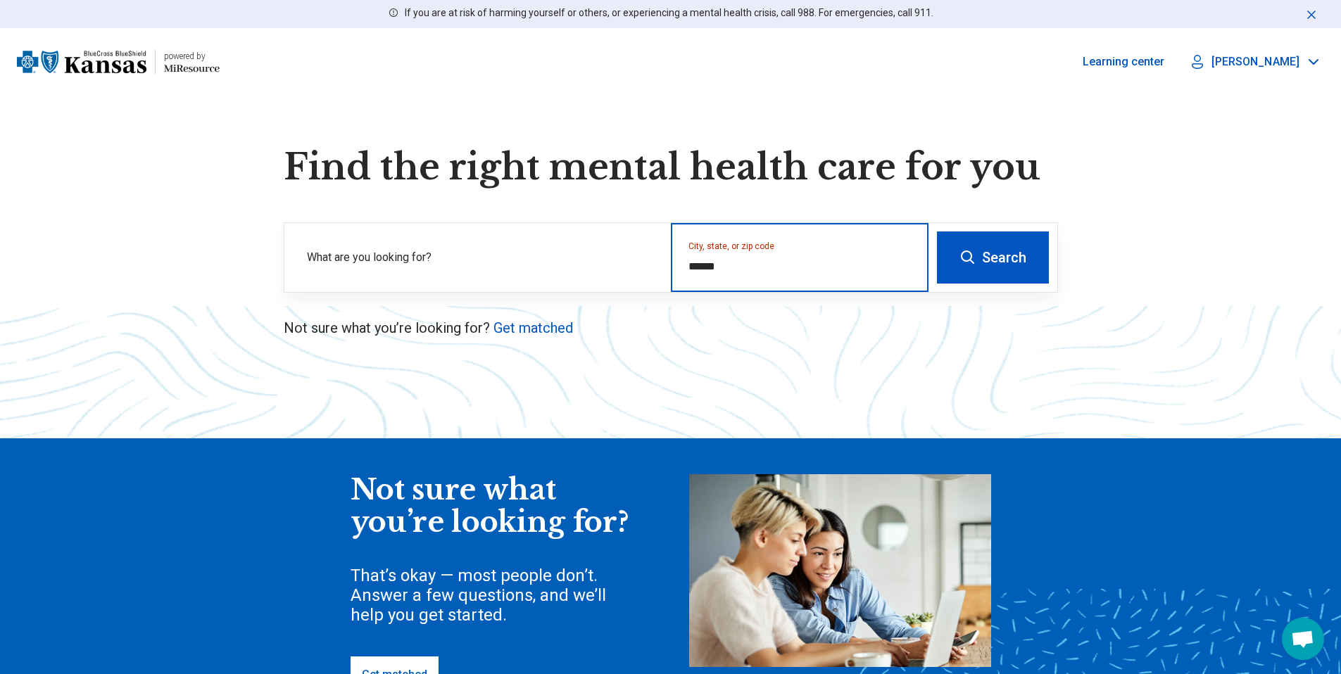
type input "******"
click at [986, 262] on button "Search" at bounding box center [993, 258] width 112 height 52
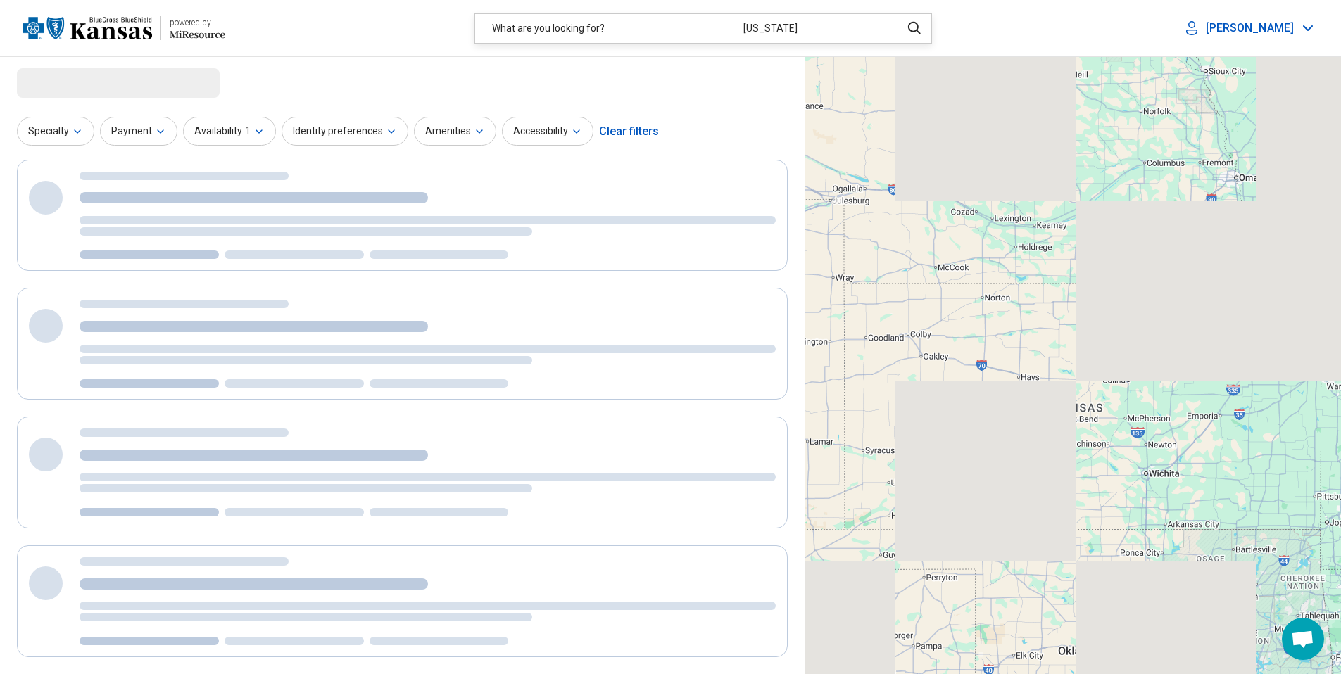
select select "***"
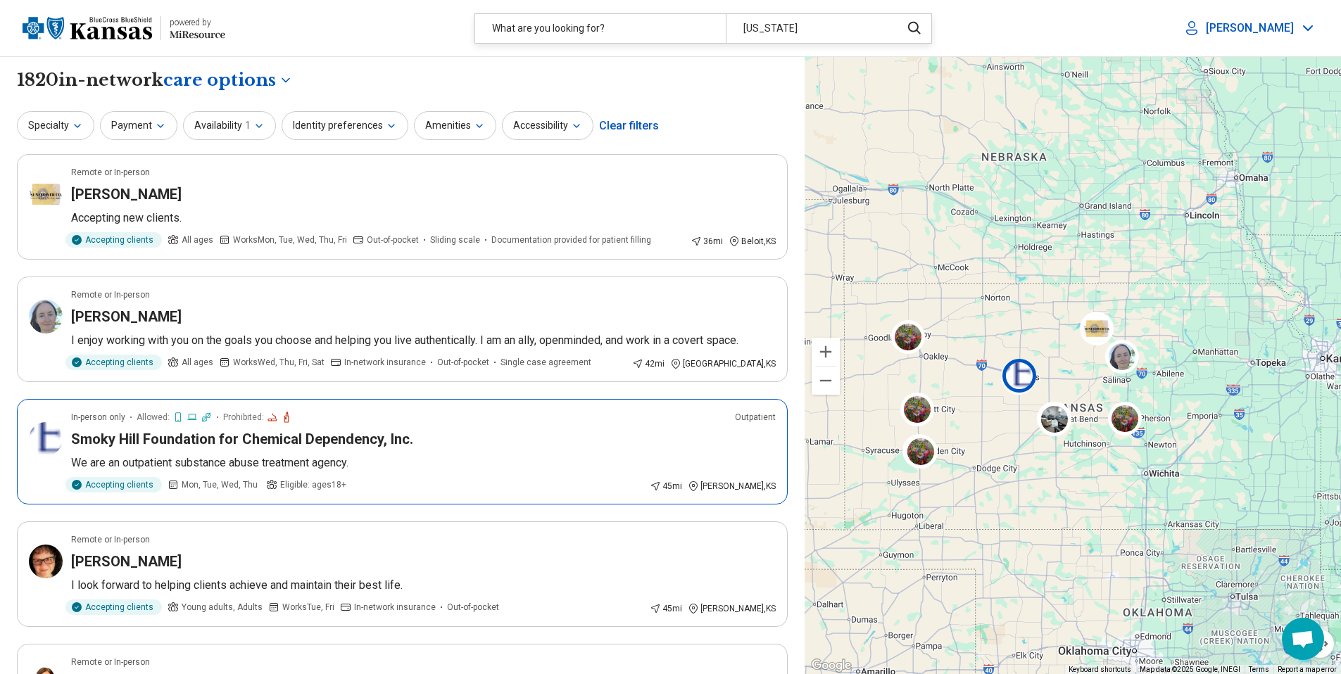
scroll to position [3, 0]
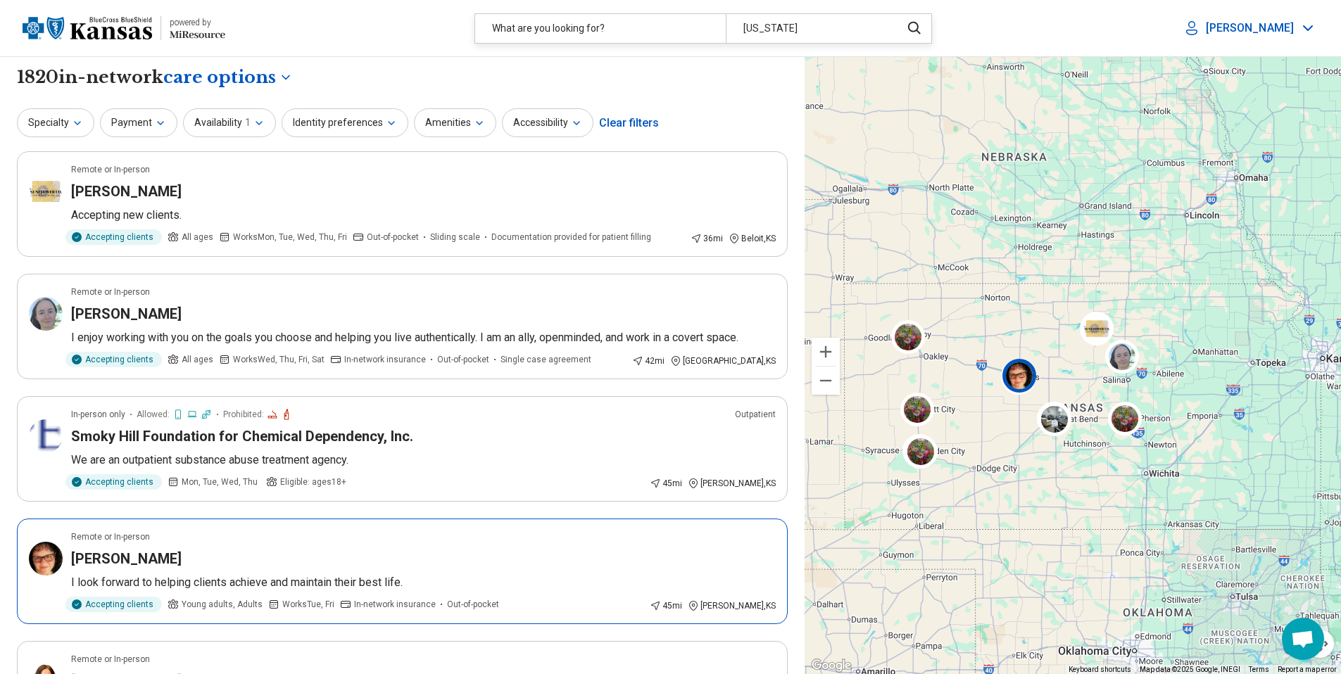
click at [439, 551] on div "Kaye Scott-Roy" at bounding box center [423, 559] width 705 height 20
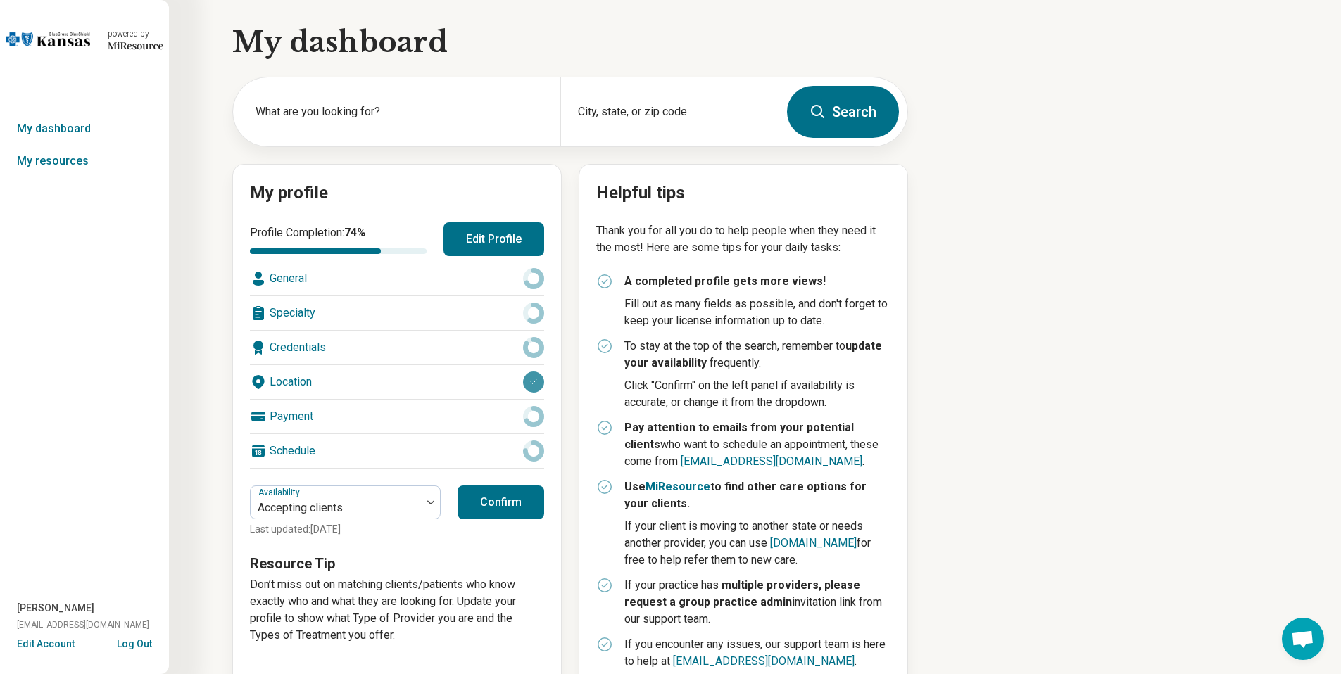
click at [508, 235] on button "Edit Profile" at bounding box center [494, 239] width 101 height 34
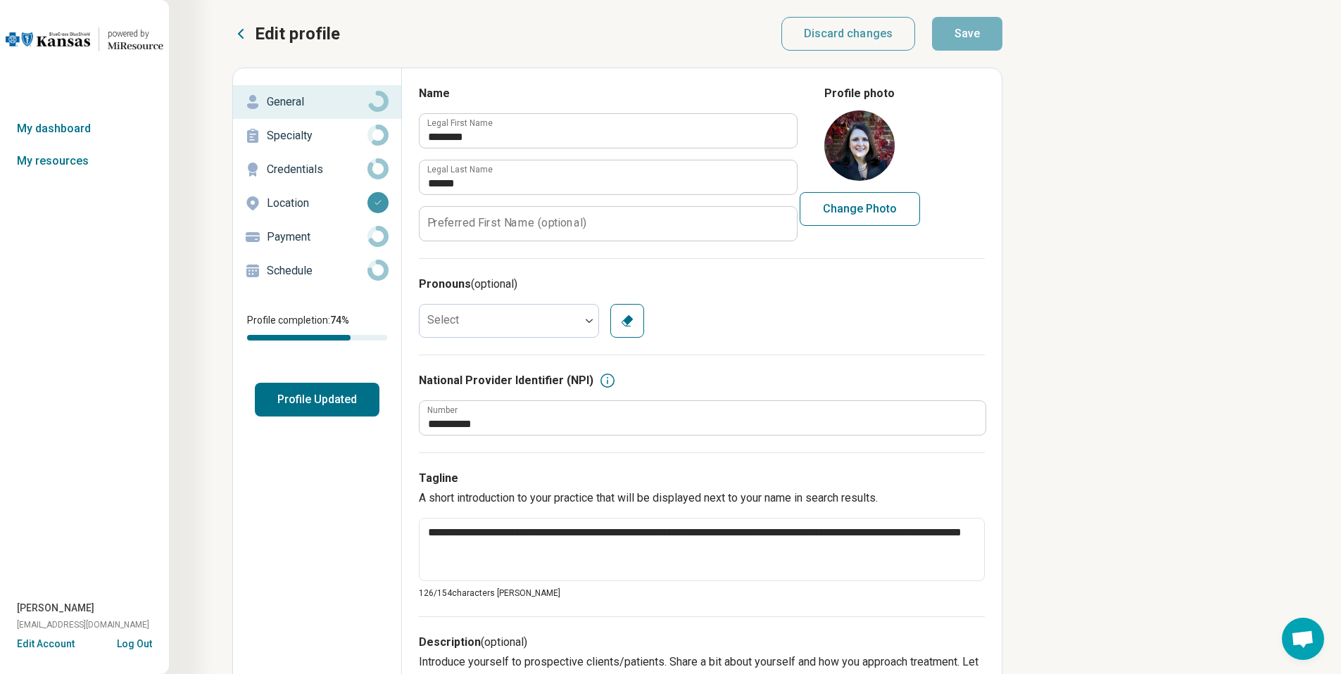
click at [296, 270] on p "Schedule" at bounding box center [317, 271] width 101 height 17
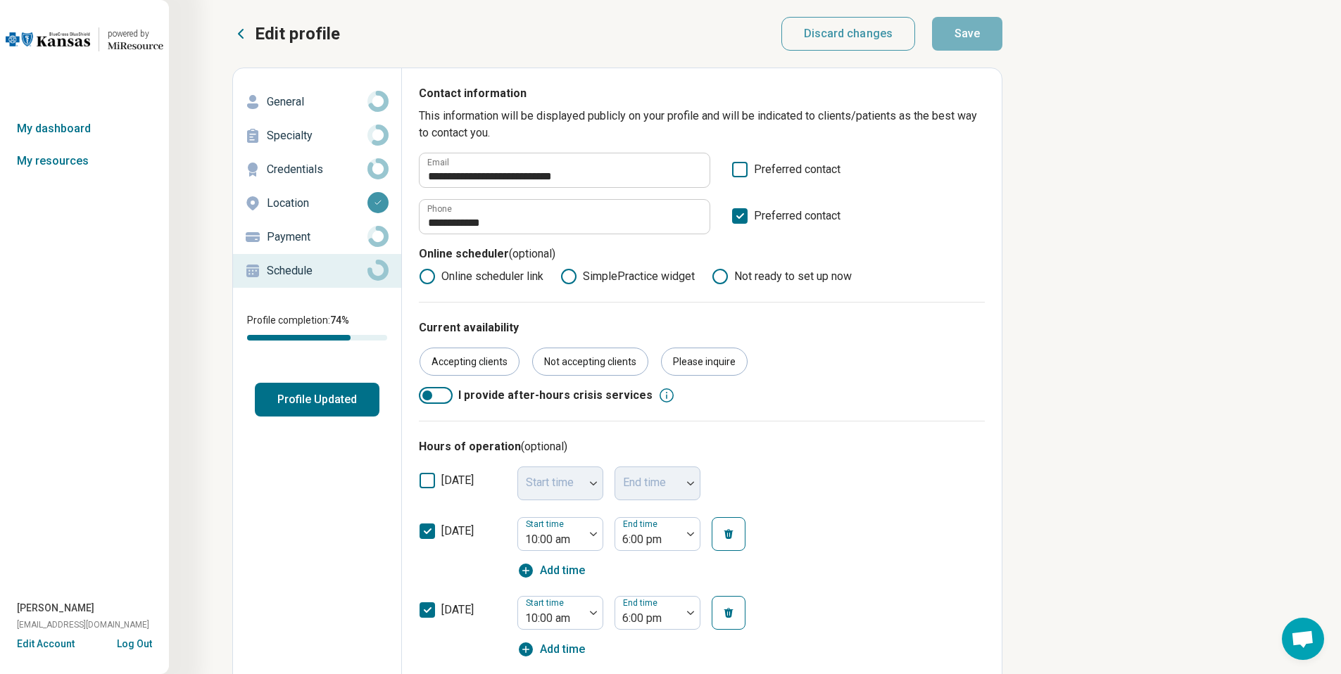
click at [138, 646] on button "Log Out" at bounding box center [134, 642] width 35 height 11
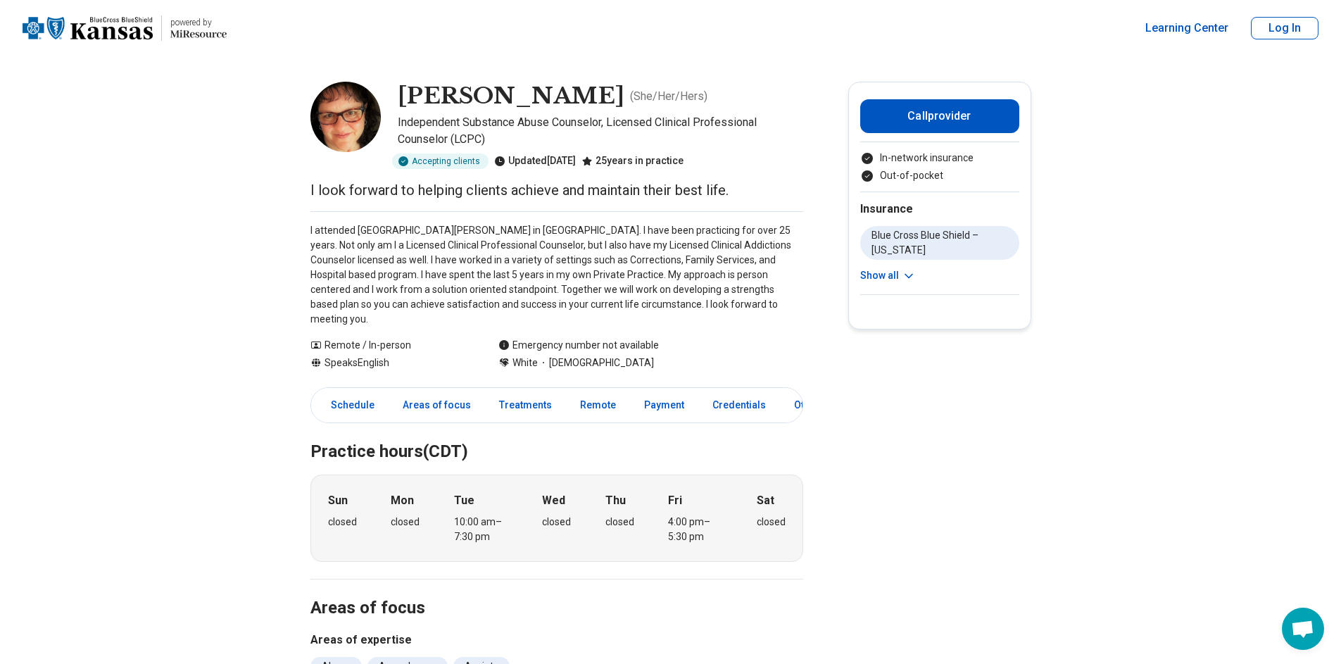
click at [142, 30] on img "Home page" at bounding box center [88, 28] width 130 height 22
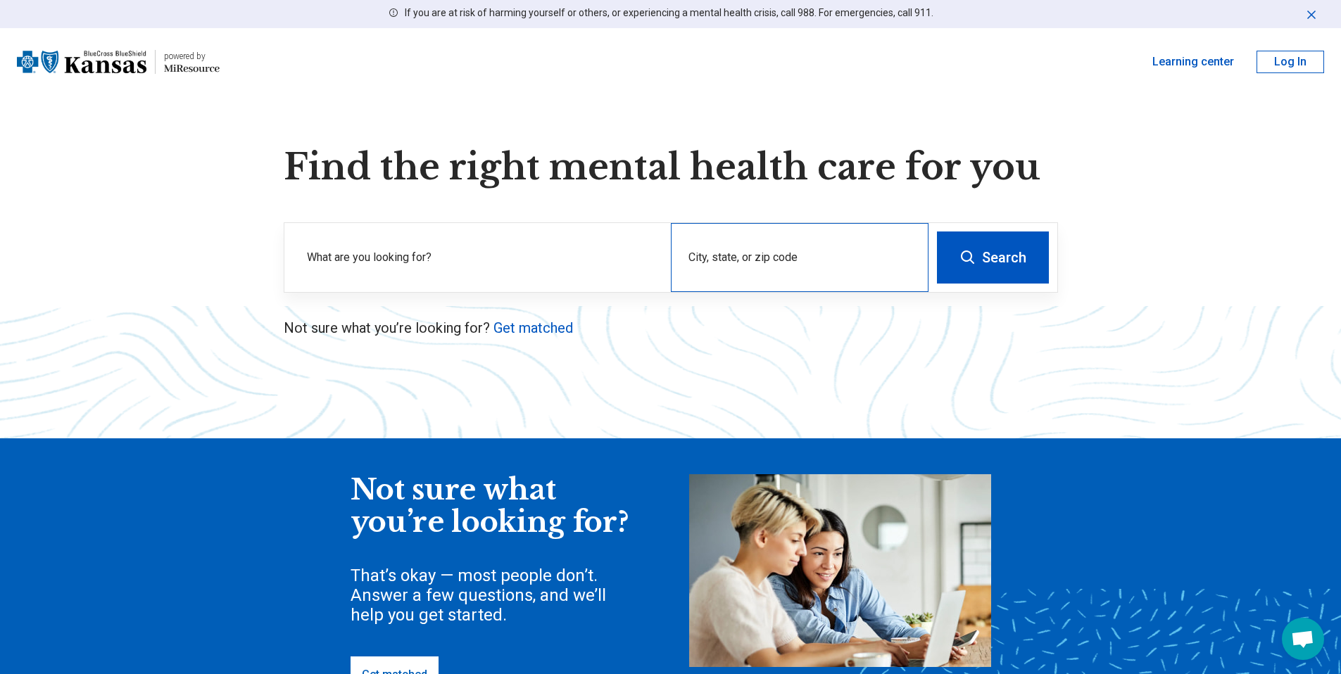
click at [703, 245] on div "City, state, or zip code" at bounding box center [800, 257] width 258 height 69
type input "**********"
click at [960, 260] on icon at bounding box center [968, 257] width 17 height 17
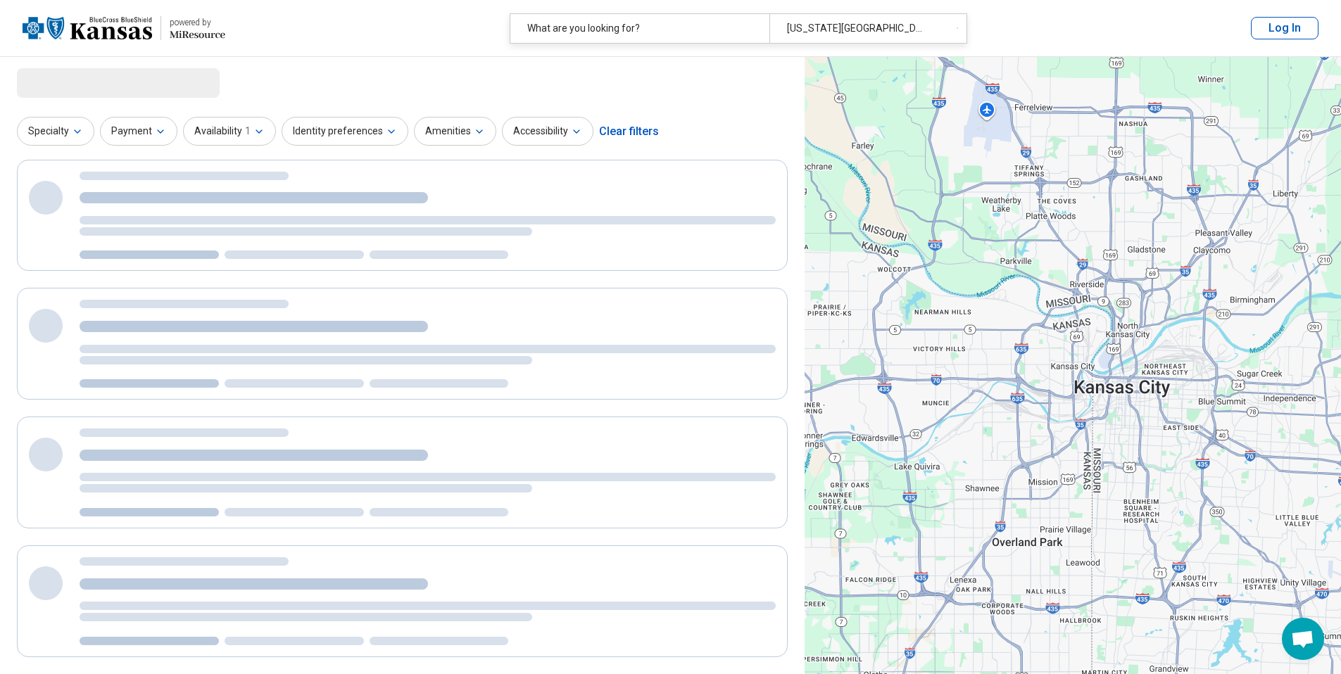
select select "***"
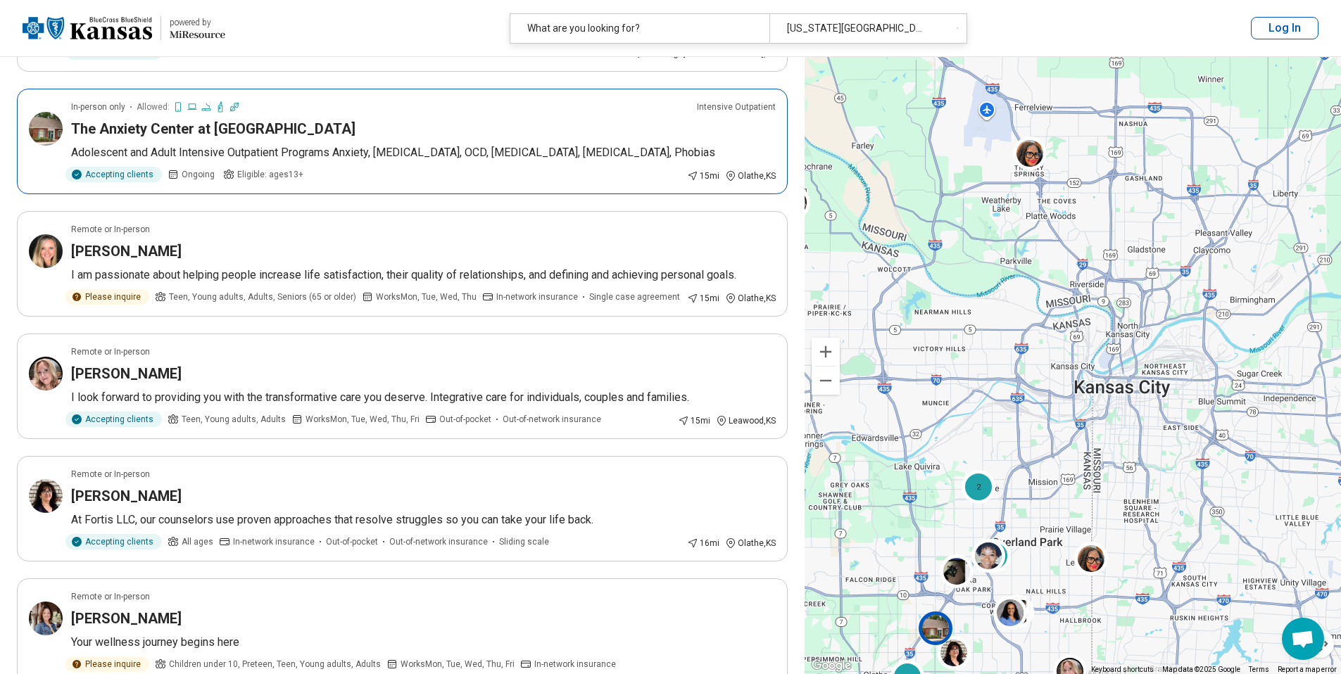
scroll to position [1290, 0]
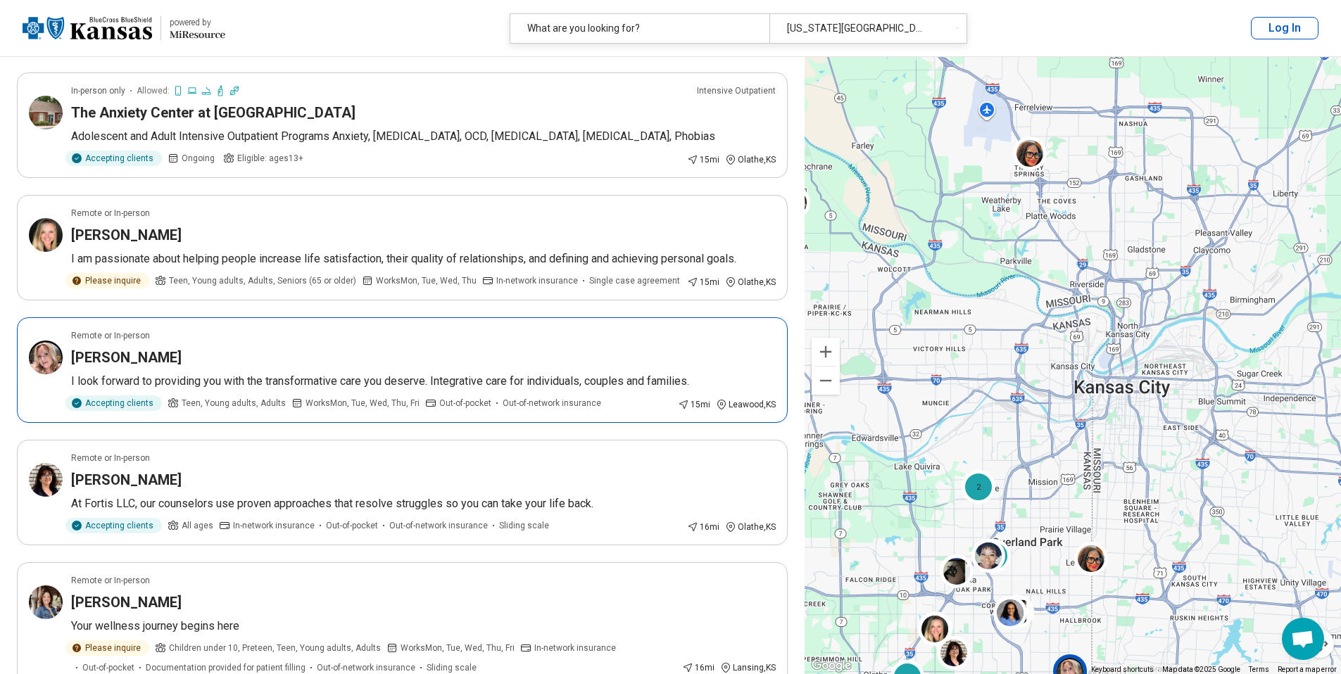
click at [455, 370] on article "Remote or In-person Sara Hall I look forward to providing you with the transfor…" at bounding box center [402, 371] width 771 height 106
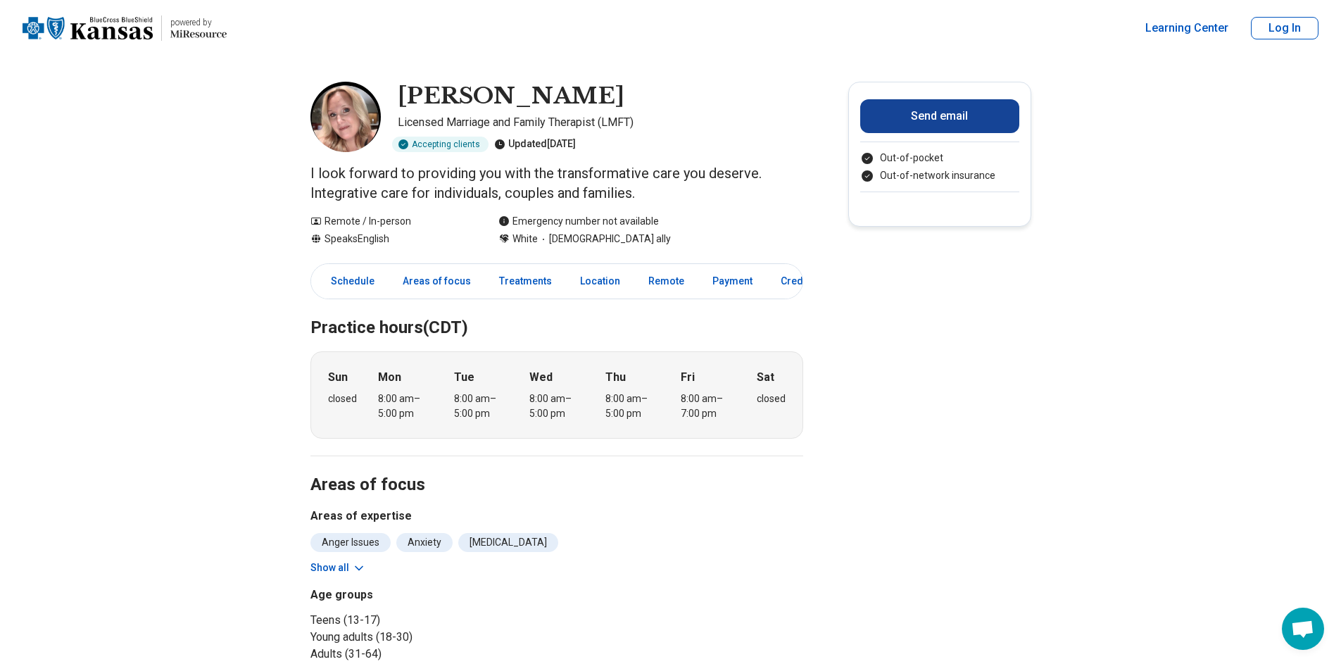
click at [972, 113] on button "Send email" at bounding box center [939, 116] width 159 height 34
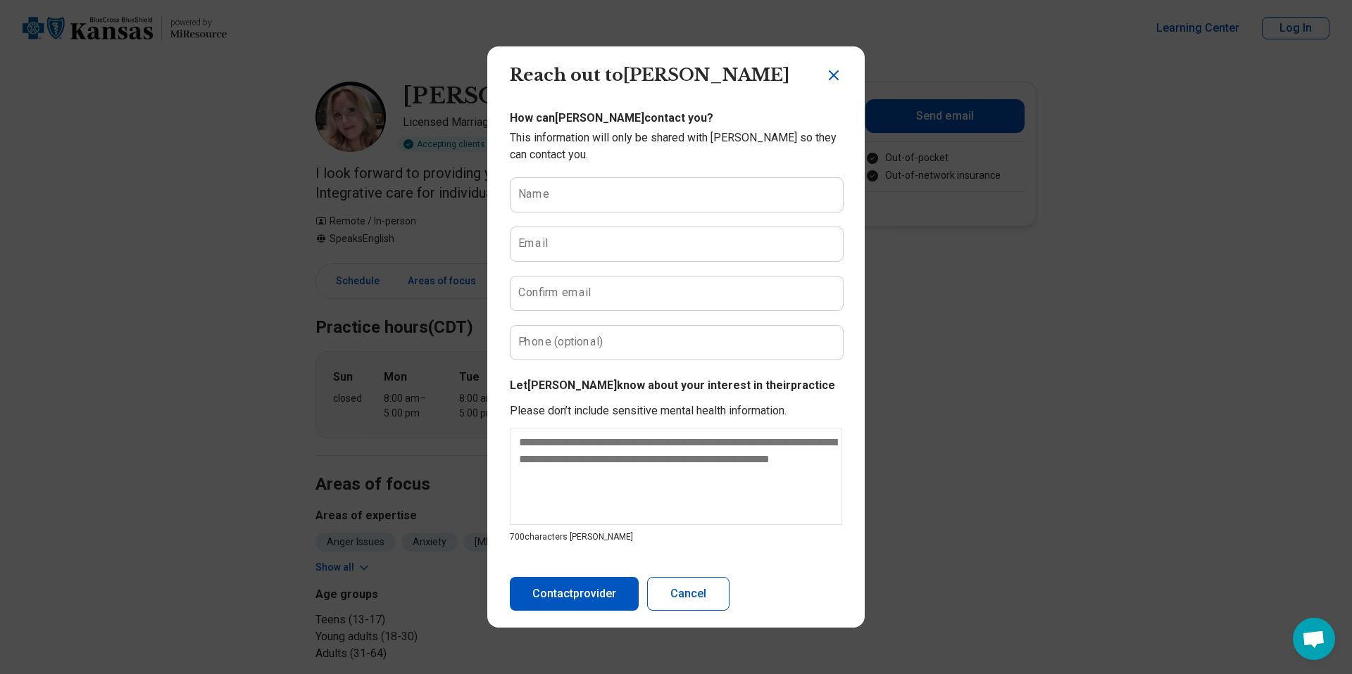
click at [685, 593] on button "Cancel" at bounding box center [688, 594] width 82 height 34
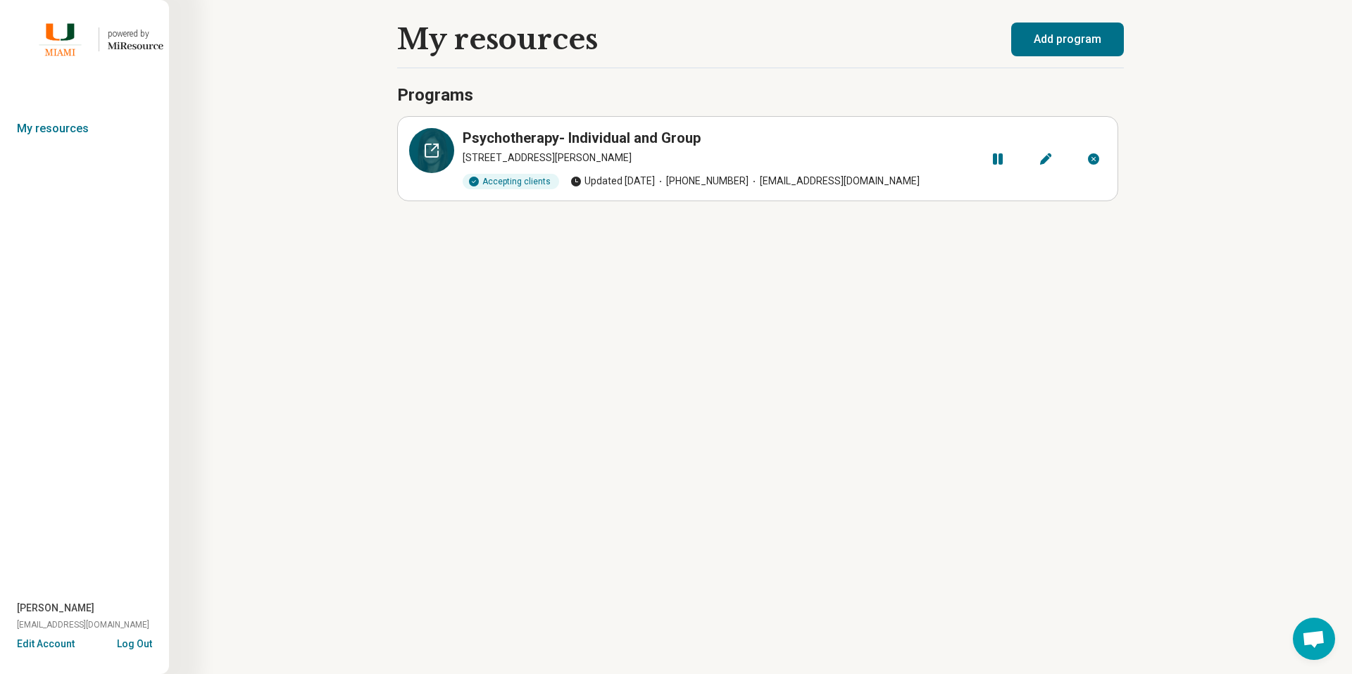
click at [430, 158] on icon at bounding box center [431, 150] width 17 height 17
click at [135, 644] on button "Log Out" at bounding box center [134, 642] width 35 height 11
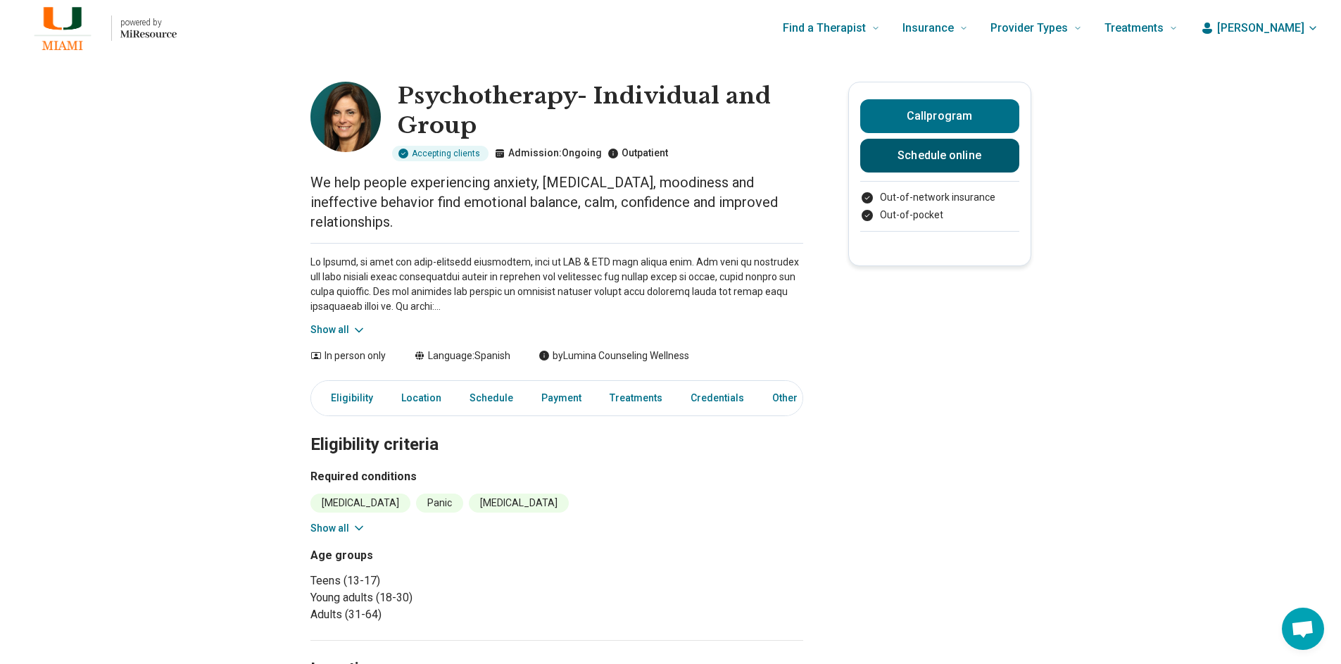
click at [906, 152] on link "Schedule online" at bounding box center [939, 156] width 159 height 34
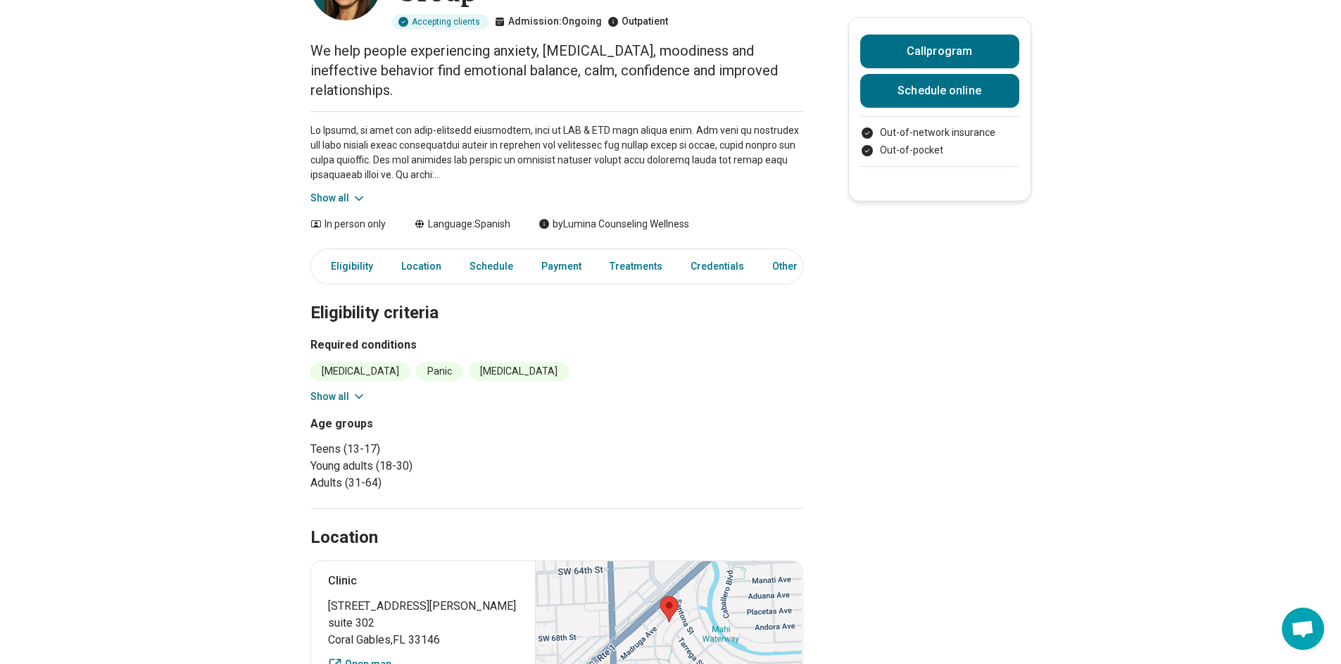
scroll to position [229, 0]
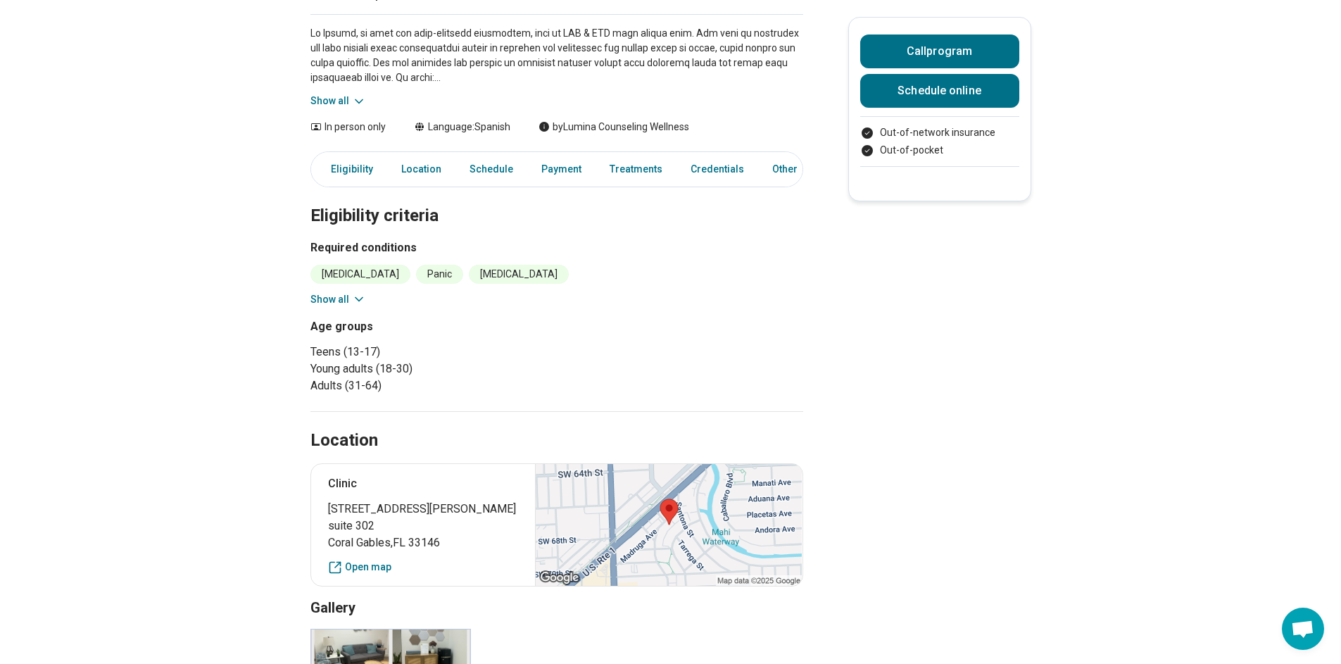
click at [332, 292] on button "Show all" at bounding box center [338, 299] width 56 height 15
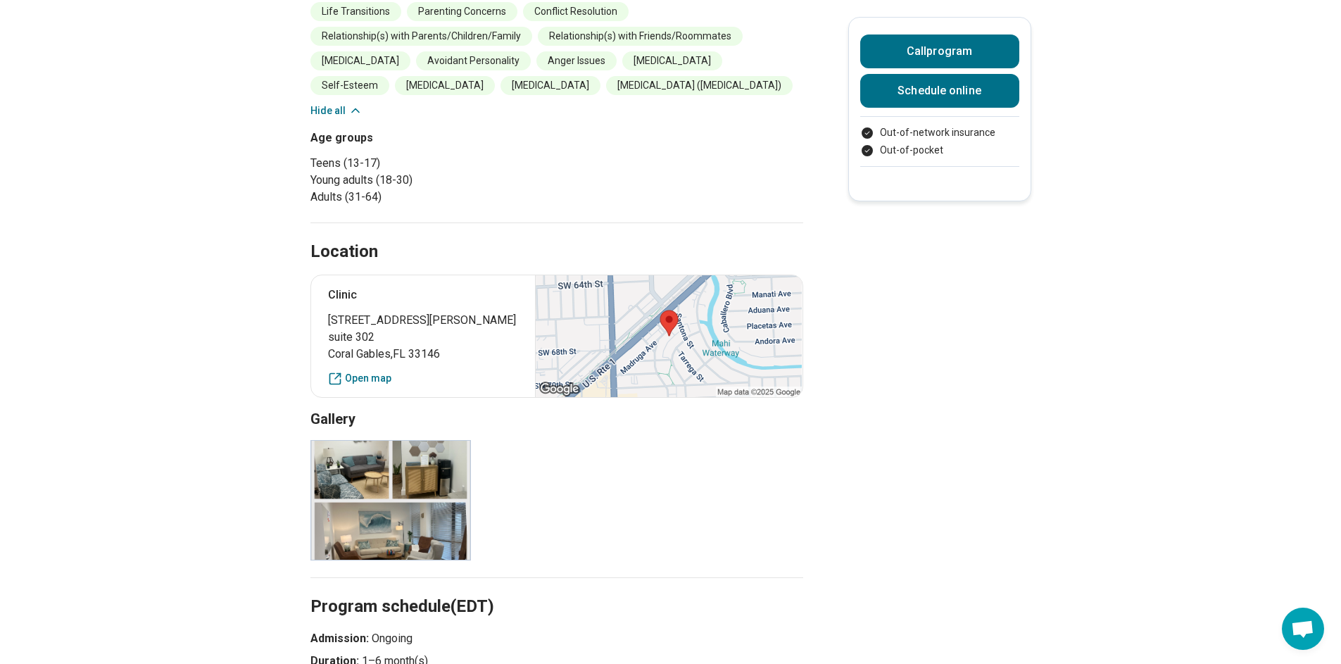
scroll to position [640, 0]
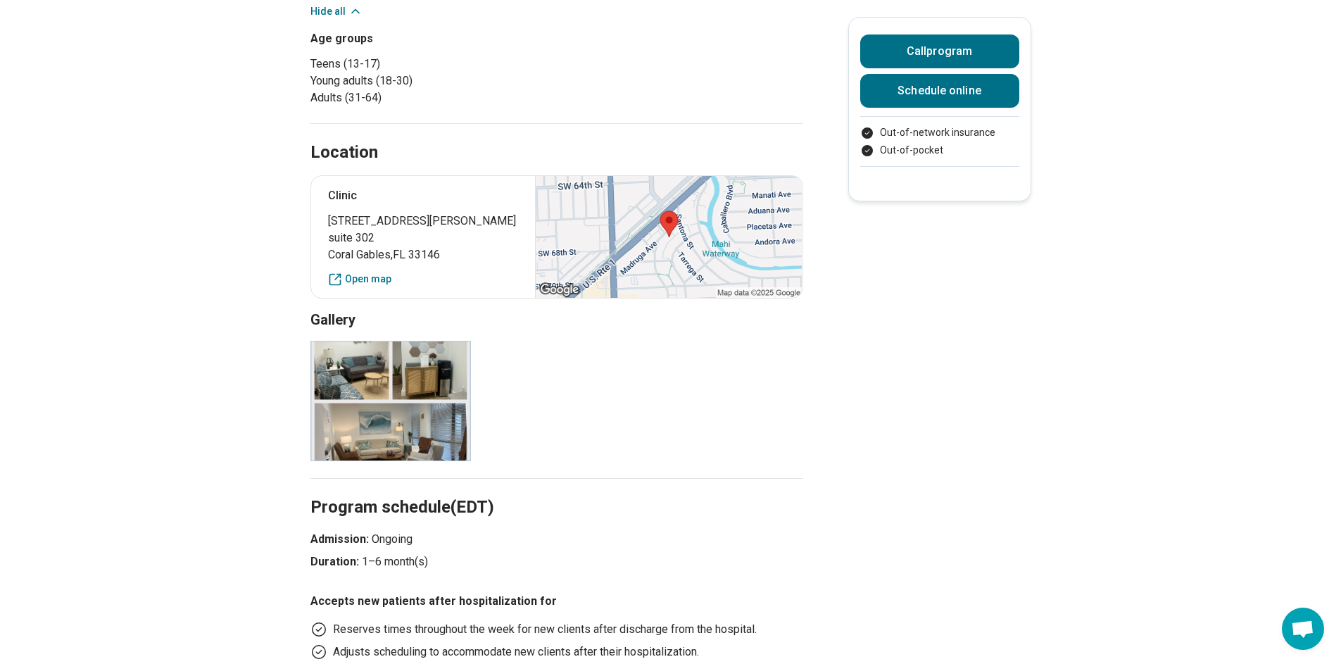
click at [356, 341] on img at bounding box center [390, 401] width 161 height 120
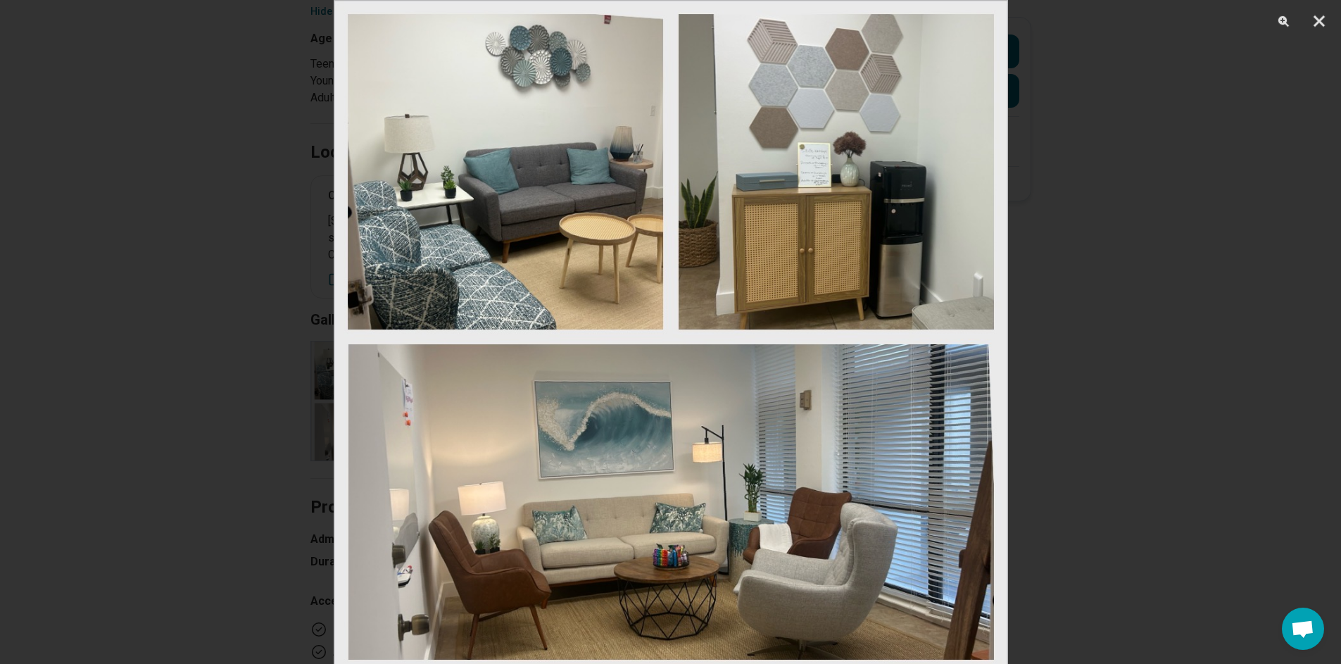
click at [237, 329] on div at bounding box center [670, 332] width 1341 height 664
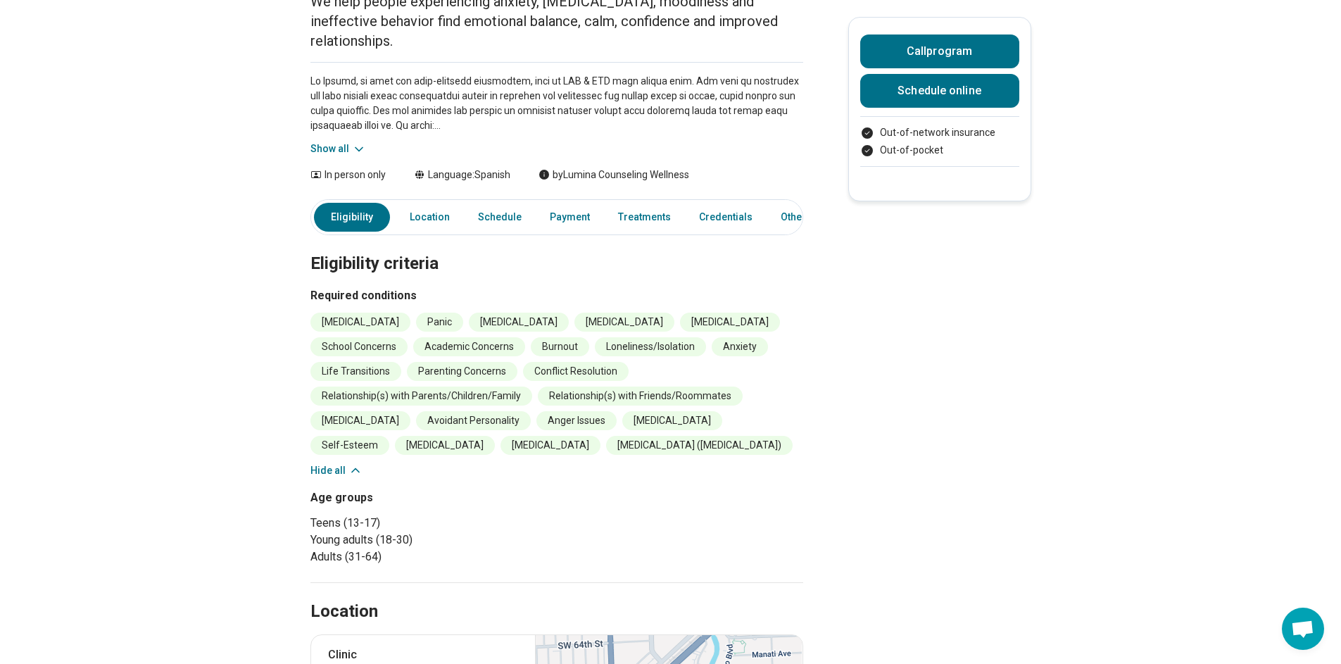
scroll to position [0, 0]
